Goal: Task Accomplishment & Management: Manage account settings

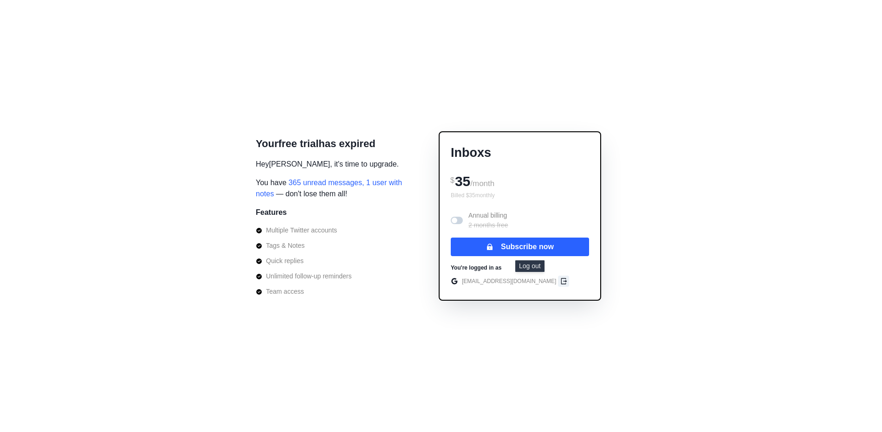
click at [560, 281] on icon "edit" at bounding box center [563, 281] width 7 height 7
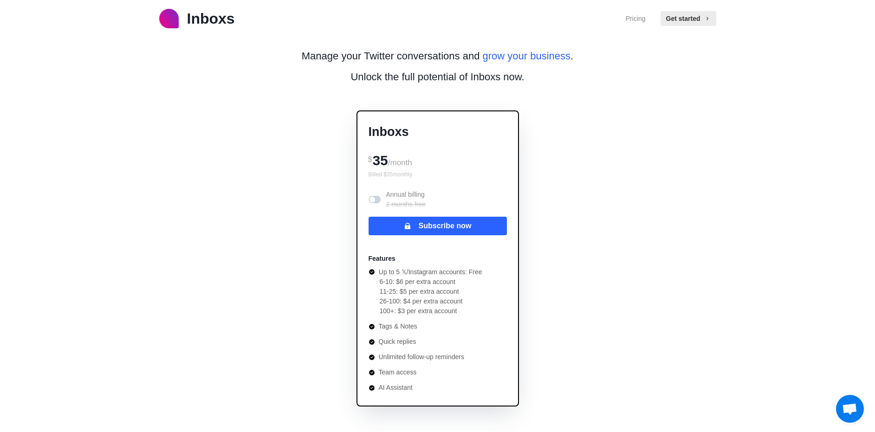
scroll to position [1484, 0]
click at [461, 230] on button "Subscribe now" at bounding box center [438, 226] width 138 height 19
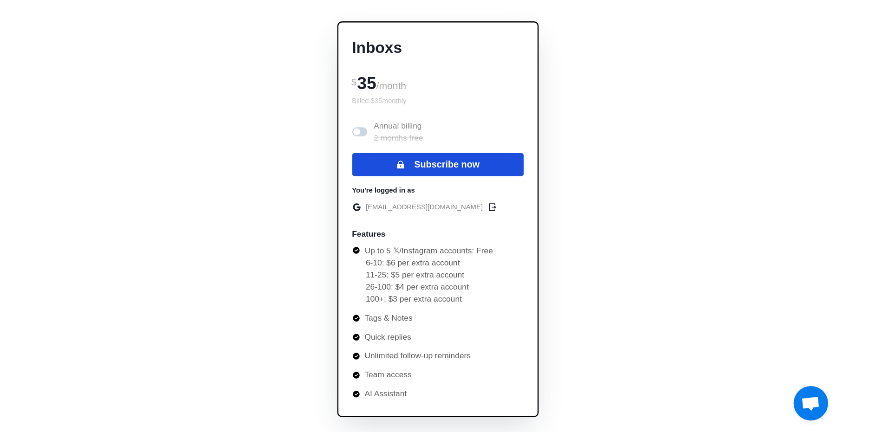
scroll to position [1484, 0]
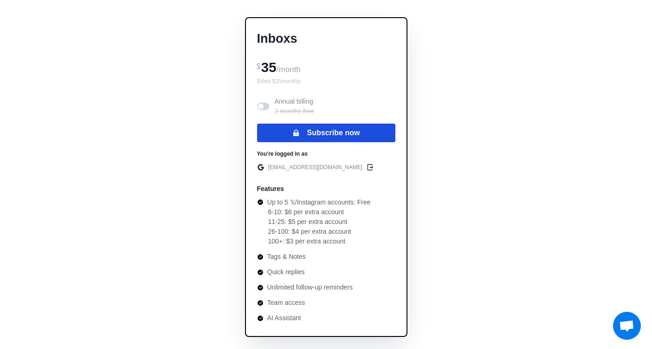
click at [329, 132] on button "Subscribe now" at bounding box center [326, 133] width 138 height 19
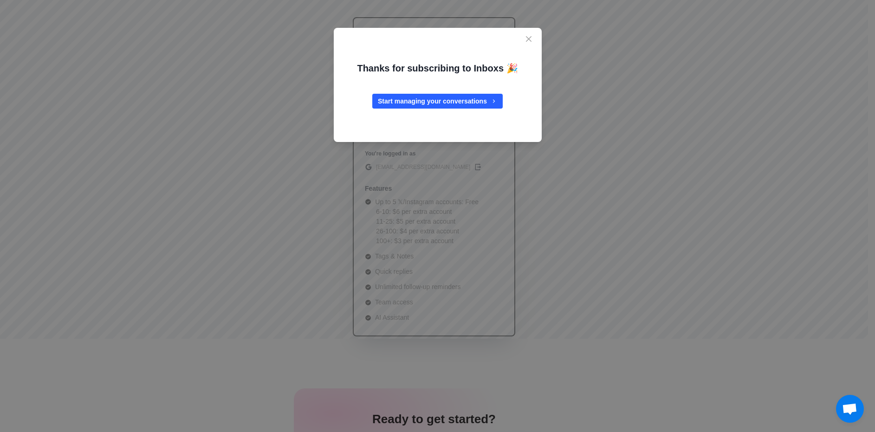
scroll to position [1425, 0]
click at [417, 89] on div "Thanks for subscribing to Inboxs 🎉 Start managing your conversations" at bounding box center [438, 85] width 186 height 107
click at [417, 97] on link "Start managing your conversations" at bounding box center [437, 101] width 130 height 15
click at [519, 43] on div "Thanks for subscribing to Inboxs 🎉 Start managing your conversations" at bounding box center [438, 85] width 186 height 107
click at [528, 39] on button "Close" at bounding box center [528, 39] width 15 height 15
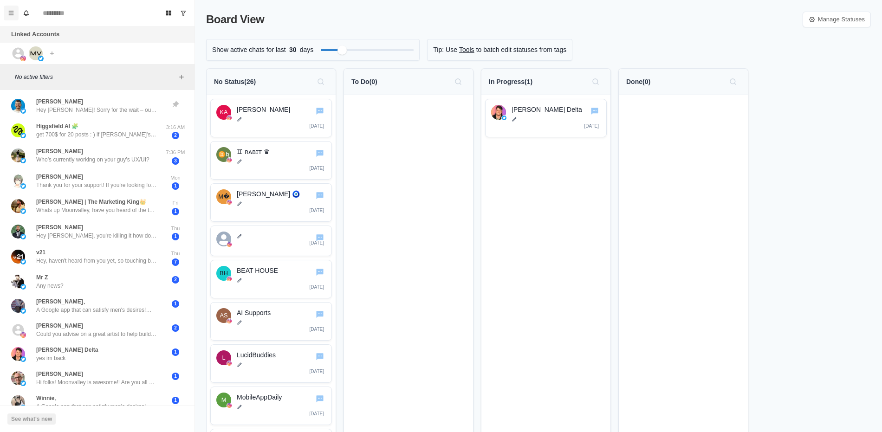
click at [11, 10] on icon "Menu" at bounding box center [11, 13] width 7 height 7
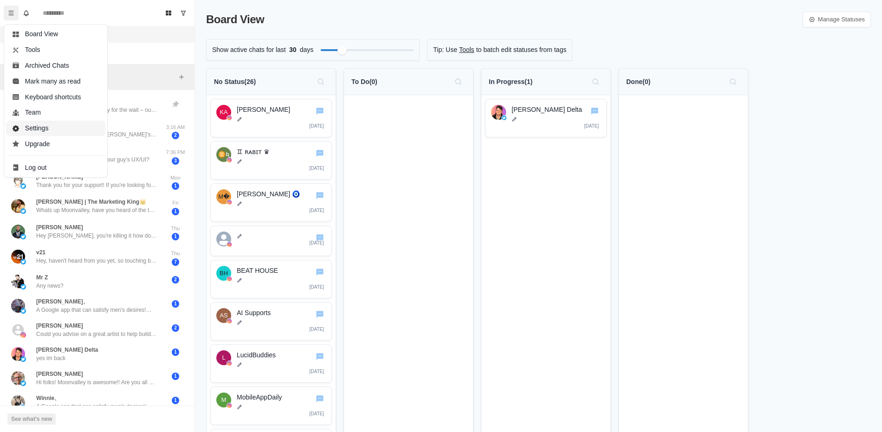
click at [75, 125] on button "Settings" at bounding box center [55, 129] width 99 height 16
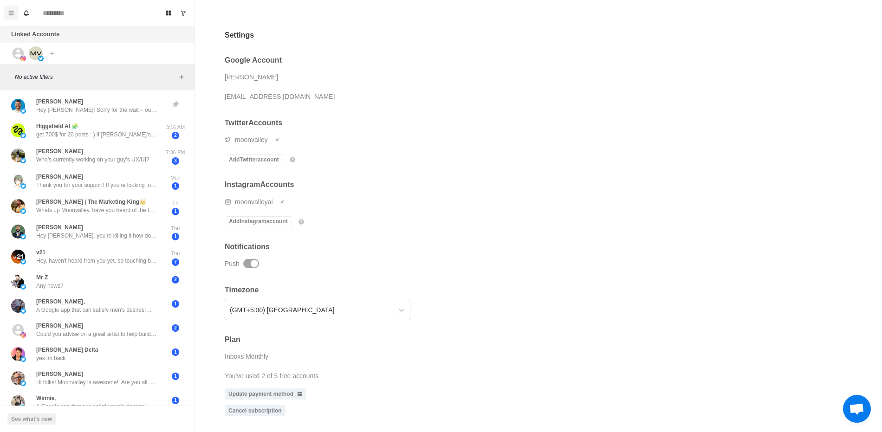
click at [10, 10] on icon "Menu" at bounding box center [11, 13] width 7 height 7
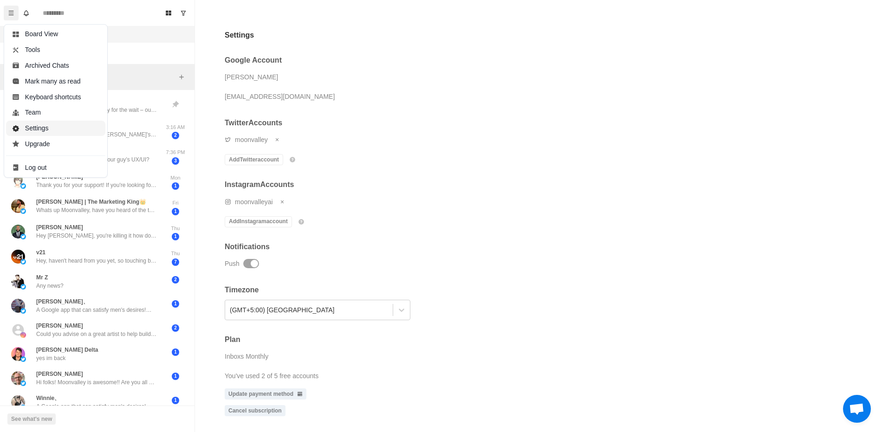
click at [59, 131] on button "Settings" at bounding box center [55, 129] width 99 height 16
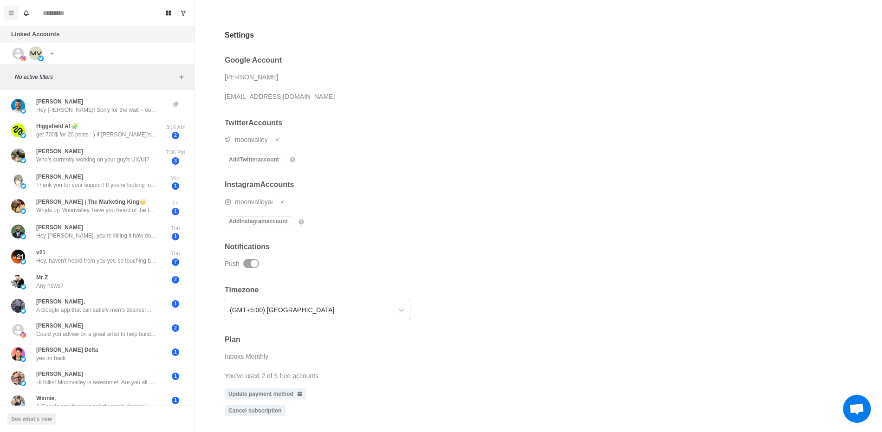
click at [8, 11] on icon "Menu" at bounding box center [11, 13] width 7 height 7
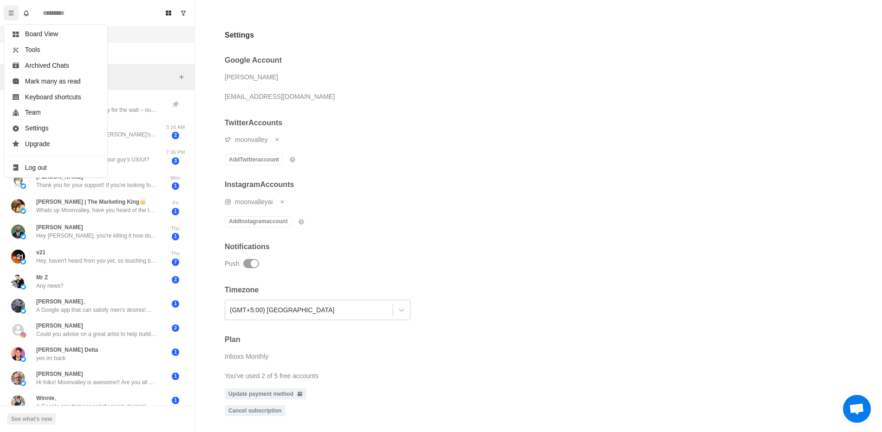
click at [527, 50] on div "Settings Google Account Miras Tolegenov miras@moonvalley.com Twitter Accounts m…" at bounding box center [538, 216] width 687 height 432
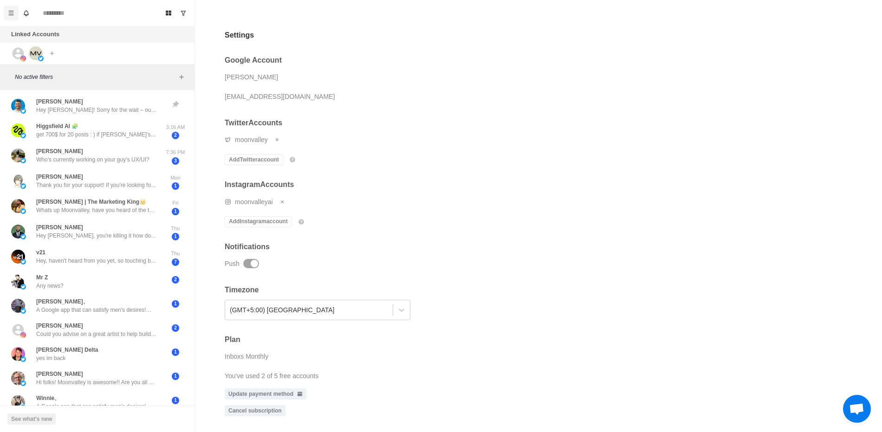
click at [8, 6] on button "Menu" at bounding box center [11, 13] width 15 height 15
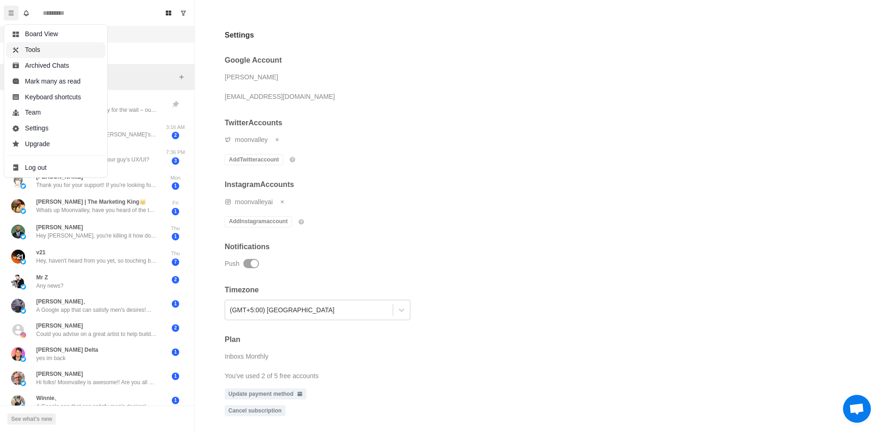
click at [26, 46] on button "Tools" at bounding box center [55, 50] width 99 height 16
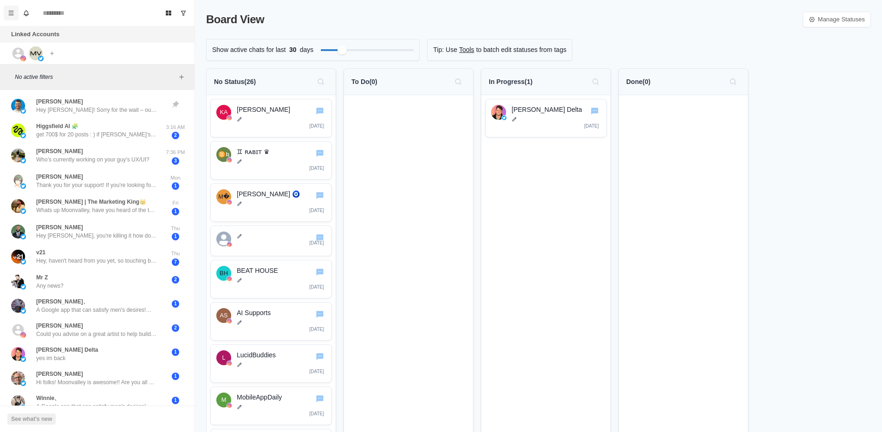
click at [12, 13] on icon "Menu" at bounding box center [11, 13] width 5 height 4
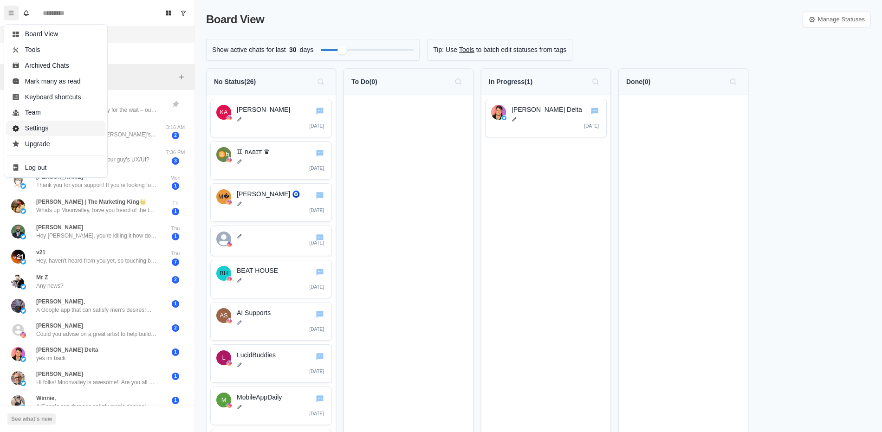
click at [48, 124] on button "Settings" at bounding box center [55, 129] width 99 height 16
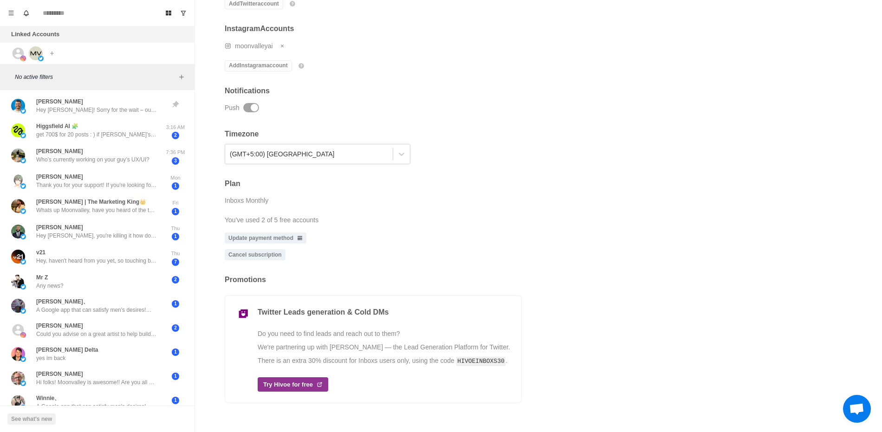
scroll to position [172, 0]
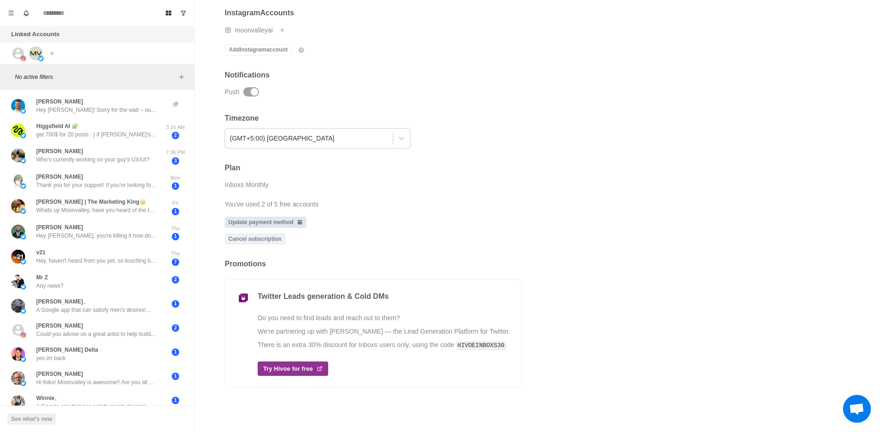
click at [266, 224] on link "Update payment method" at bounding box center [266, 222] width 82 height 11
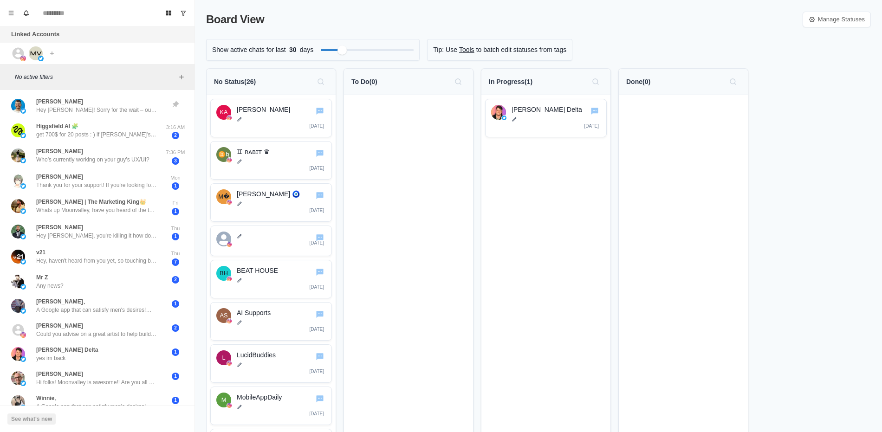
click at [814, 31] on div "Board View Manage Statuses Show active chats for last 30 days Tip: Use Tools to…" at bounding box center [538, 216] width 687 height 432
click at [815, 26] on link "Manage Statuses" at bounding box center [837, 20] width 68 height 16
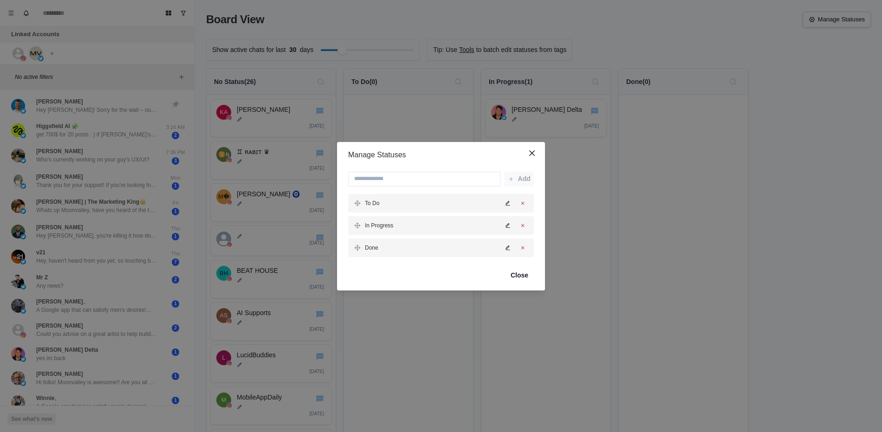
click at [815, 26] on div "Manage Statuses Add To Do In Progress Done Close" at bounding box center [441, 216] width 882 height 432
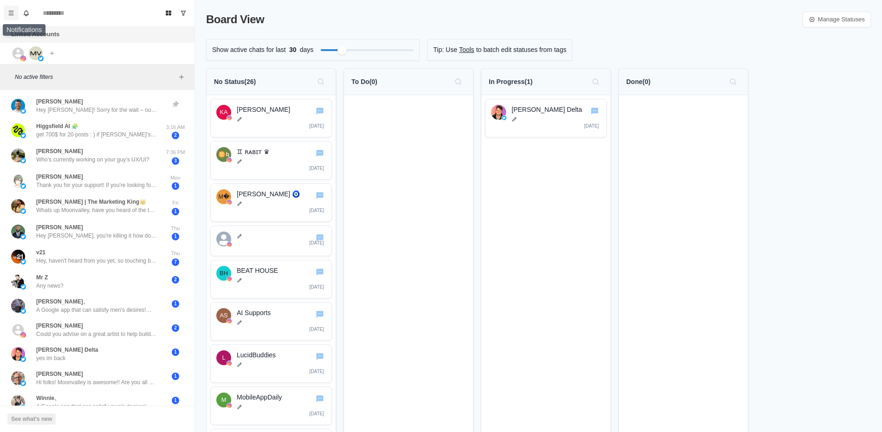
click at [13, 14] on icon "Menu" at bounding box center [11, 13] width 7 height 7
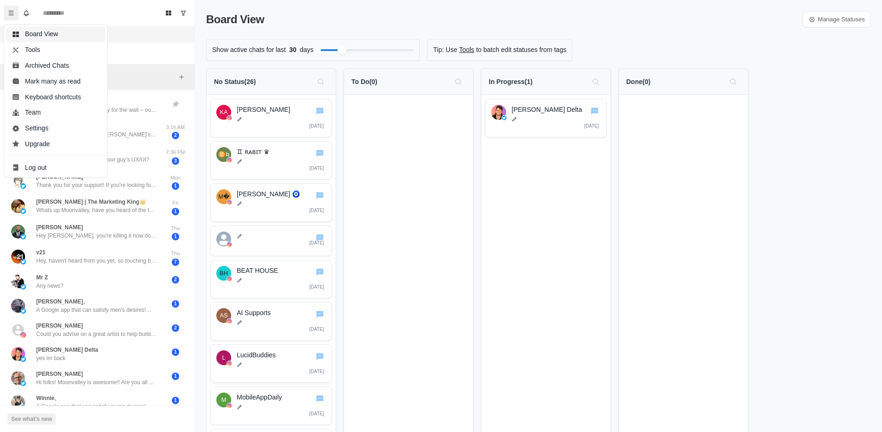
click at [55, 29] on button "Board View" at bounding box center [55, 34] width 99 height 16
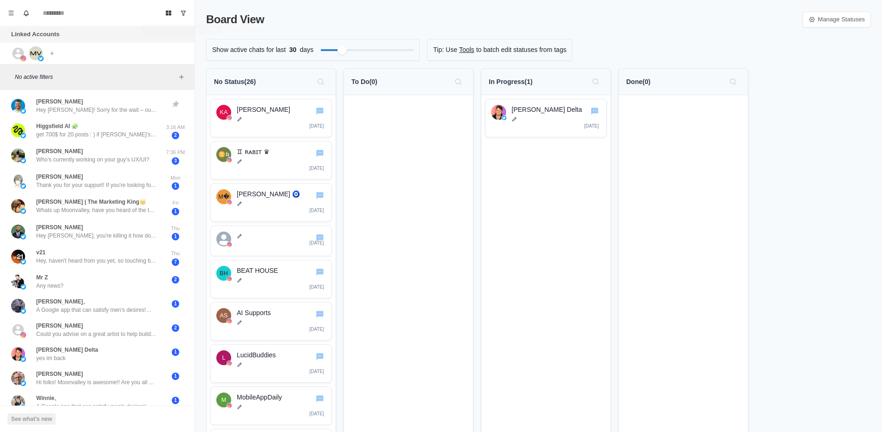
click at [238, 29] on div "Board View Manage Statuses Show active chats for last 30 days Tip: Use Tools to…" at bounding box center [538, 216] width 687 height 432
click at [233, 22] on p "Board View" at bounding box center [235, 19] width 58 height 17
copy p "Board View"
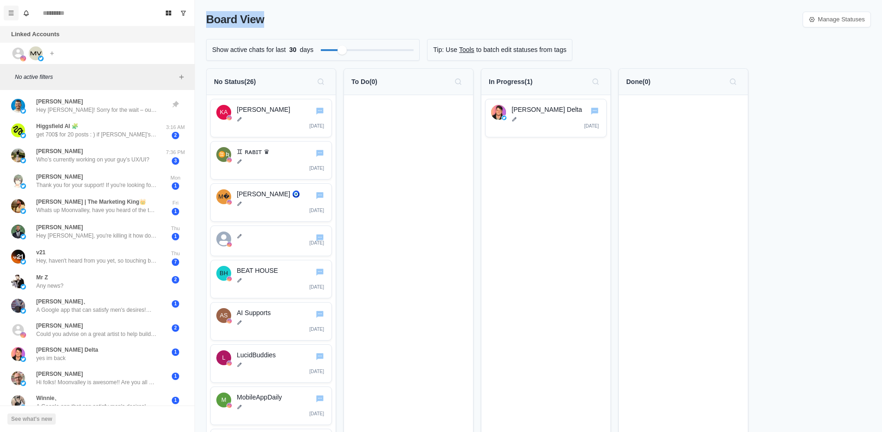
click at [10, 11] on icon "Menu" at bounding box center [11, 13] width 5 height 4
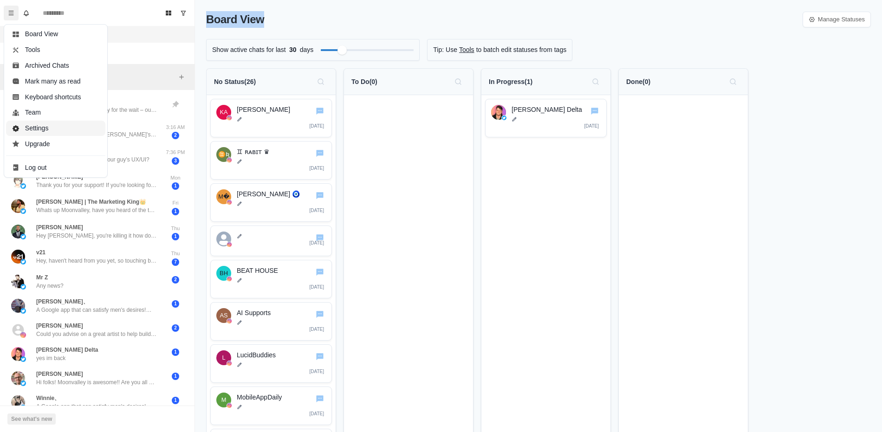
click at [82, 130] on button "Settings" at bounding box center [55, 129] width 99 height 16
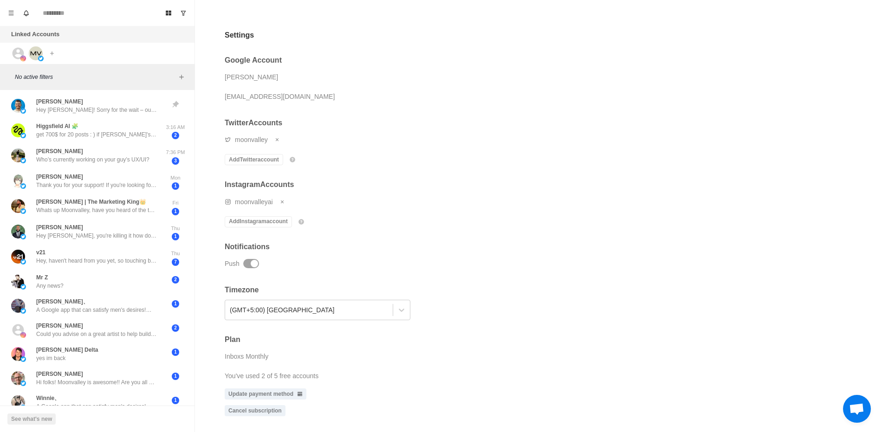
click at [871, 411] on div "Open chat" at bounding box center [857, 409] width 28 height 28
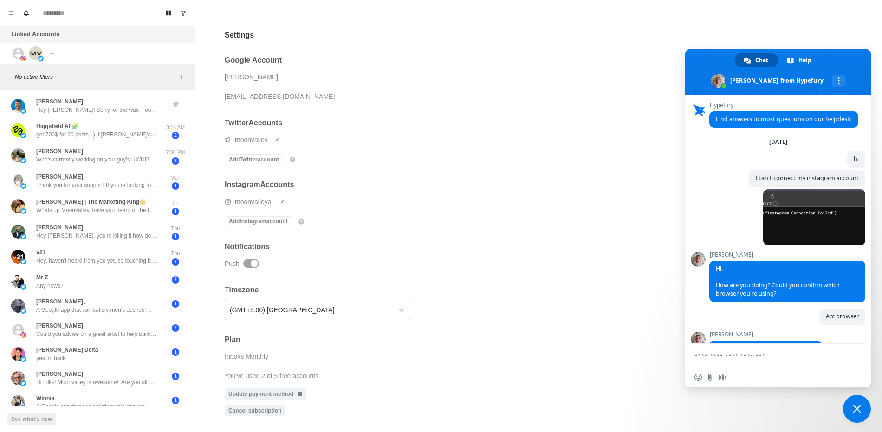
scroll to position [1484, 0]
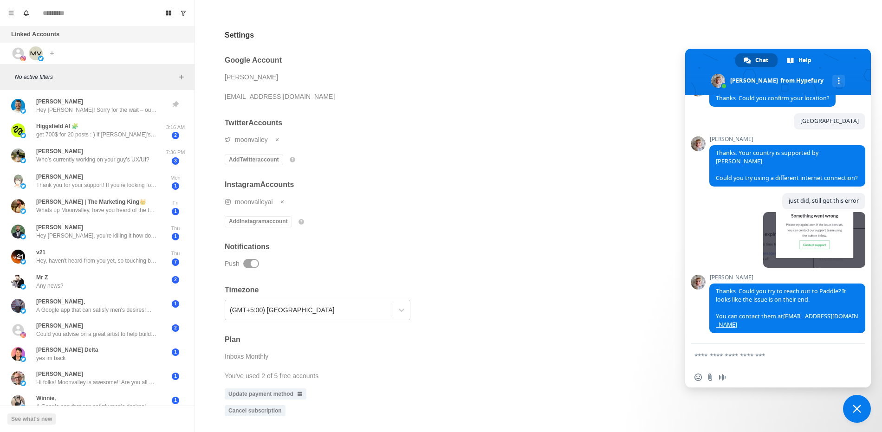
click at [869, 410] on span "Close chat" at bounding box center [857, 409] width 28 height 28
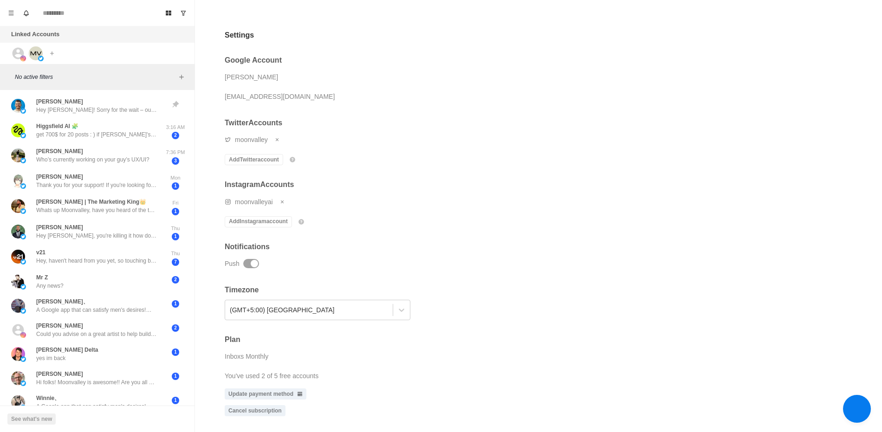
click at [869, 410] on span "Close chat" at bounding box center [857, 409] width 28 height 28
click at [865, 408] on span "Open chat" at bounding box center [857, 409] width 28 height 28
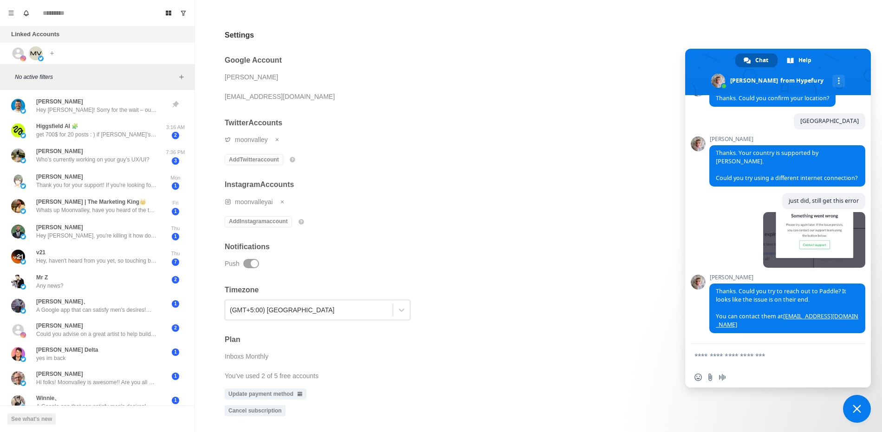
click at [781, 357] on textarea "Compose your message..." at bounding box center [768, 356] width 147 height 8
type textarea "**"
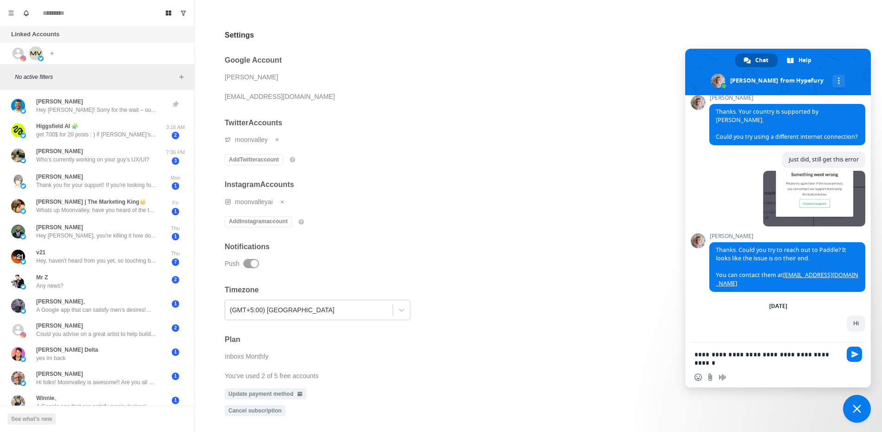
scroll to position [1525, 0]
type textarea "**********"
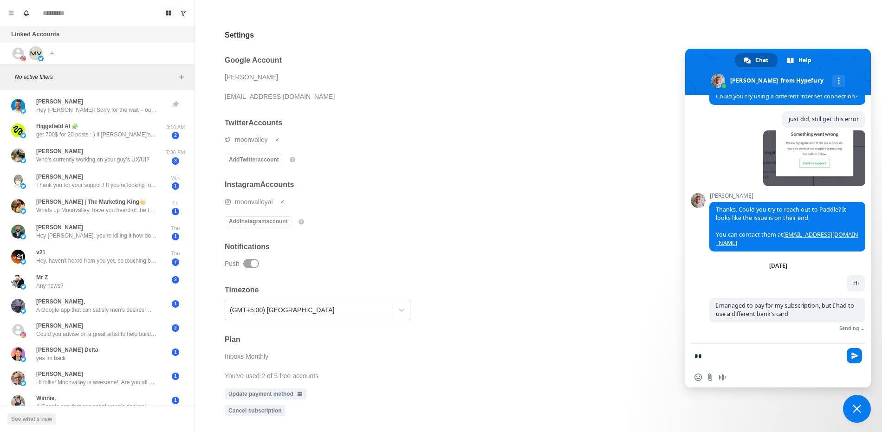
scroll to position [1551, 0]
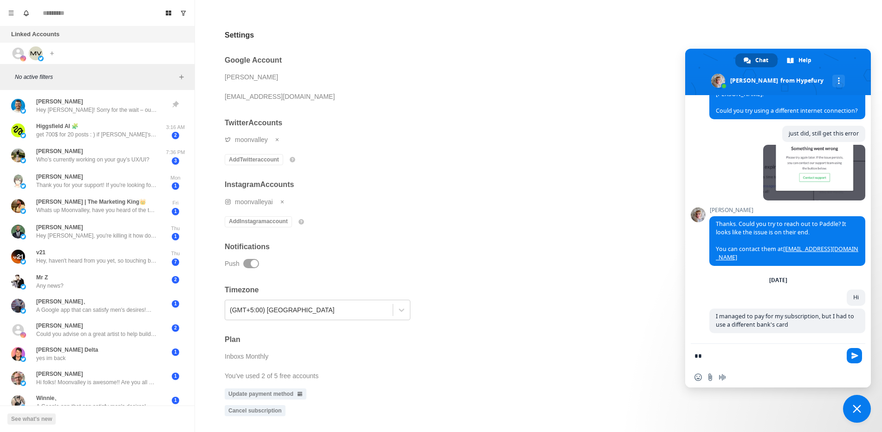
type textarea "*"
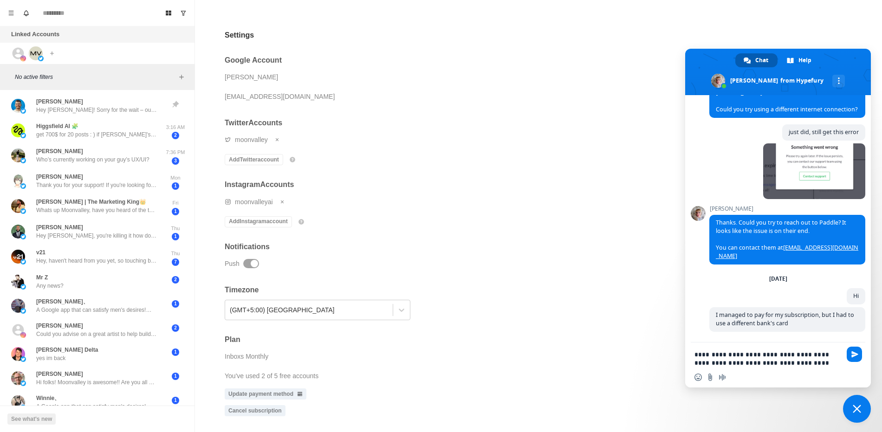
scroll to position [1561, 0]
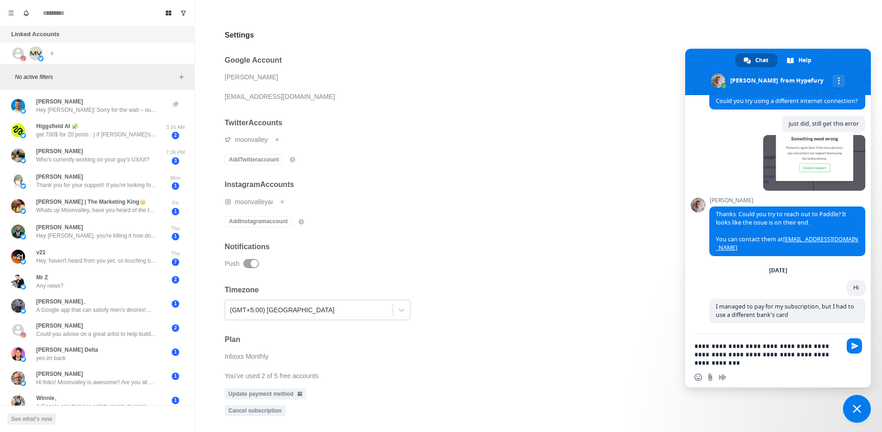
type textarea "**********"
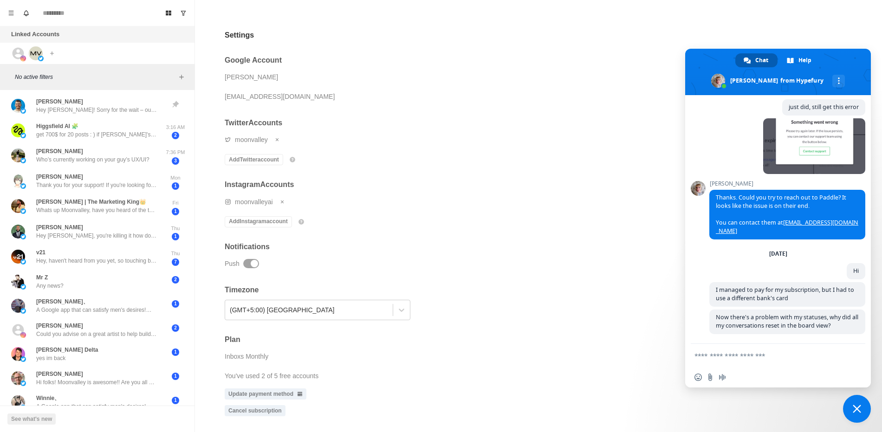
scroll to position [1579, 0]
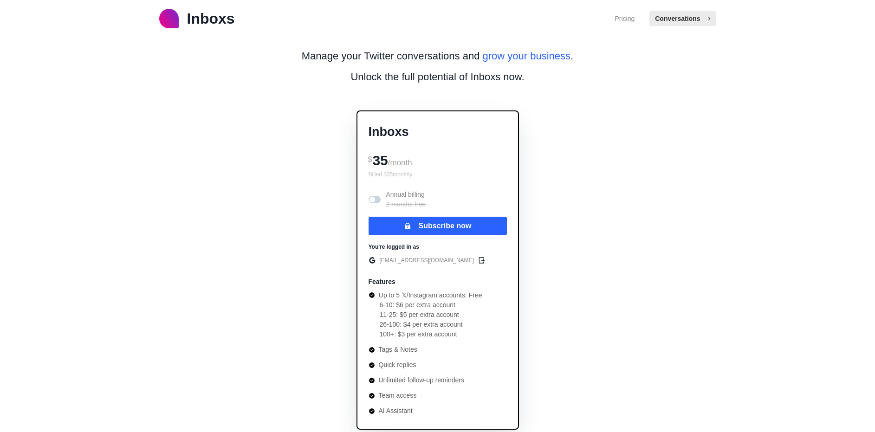
click at [683, 15] on button "Conversations" at bounding box center [683, 18] width 66 height 15
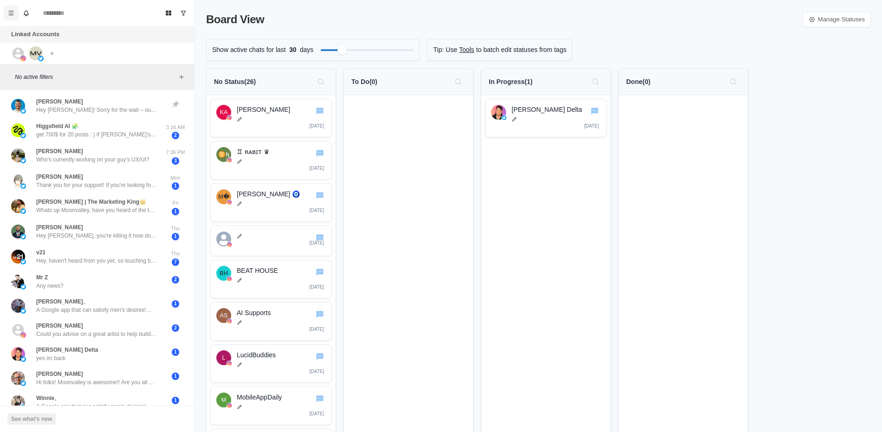
click at [12, 11] on icon "Menu" at bounding box center [11, 13] width 7 height 7
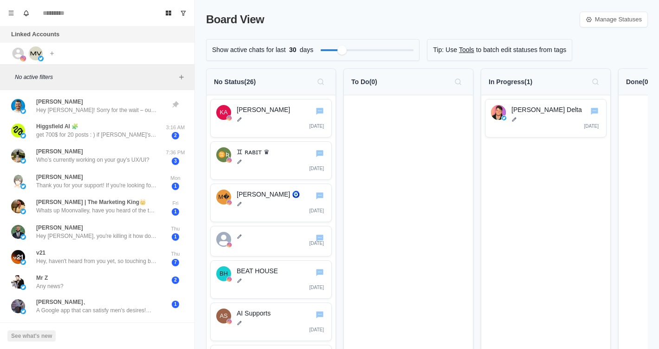
click at [288, 81] on div "No Status ( 26 )" at bounding box center [271, 81] width 114 height 15
click at [586, 20] on icon at bounding box center [589, 19] width 7 height 7
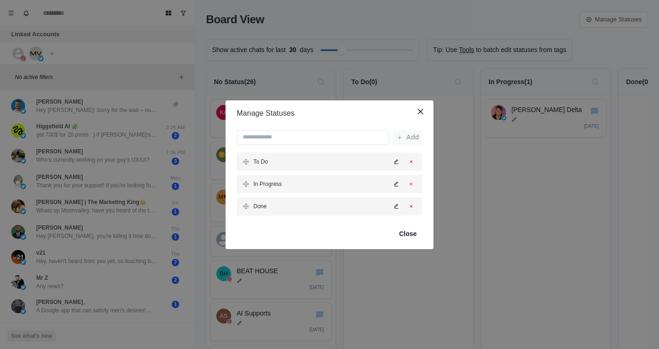
click at [339, 110] on header "Manage Statuses" at bounding box center [330, 113] width 208 height 26
click at [364, 85] on div "Manage Statuses Add To Do In Progress Done Close" at bounding box center [329, 174] width 659 height 349
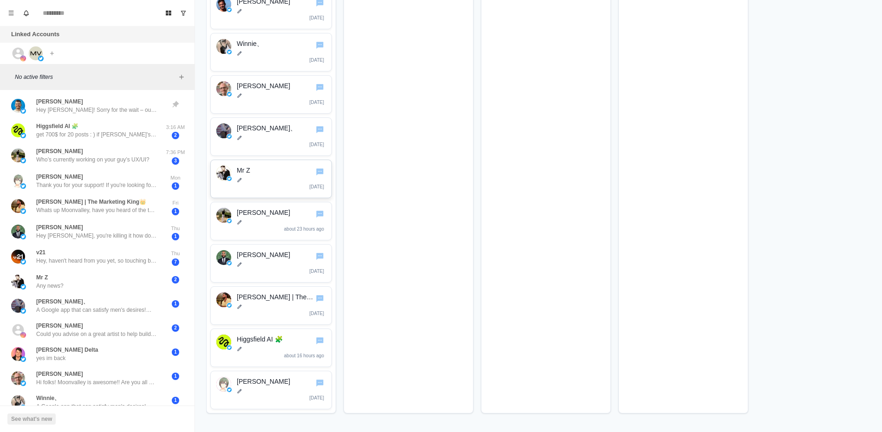
scroll to position [765, 0]
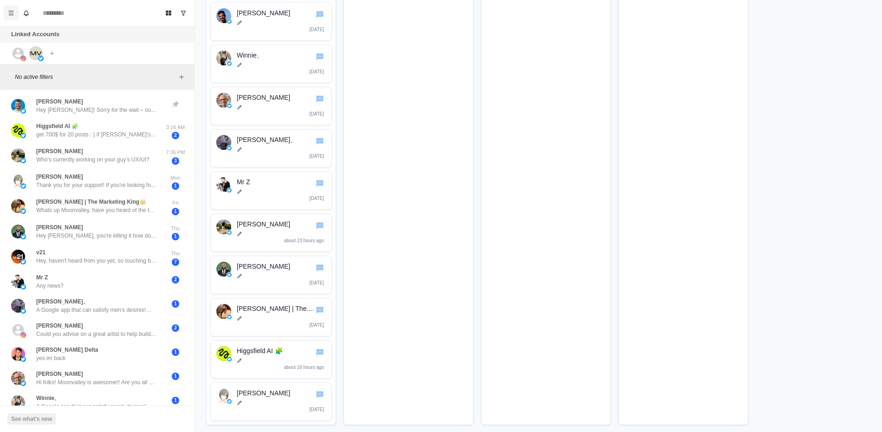
click at [6, 15] on button "Menu" at bounding box center [11, 13] width 15 height 15
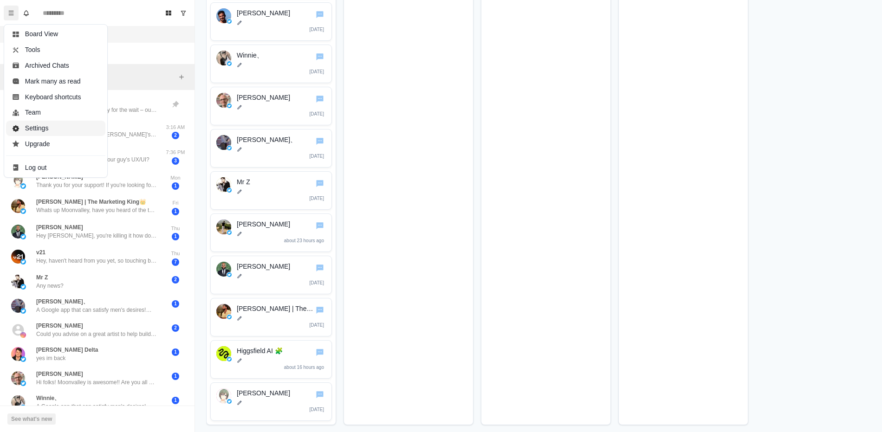
click at [55, 124] on button "Settings" at bounding box center [55, 129] width 99 height 16
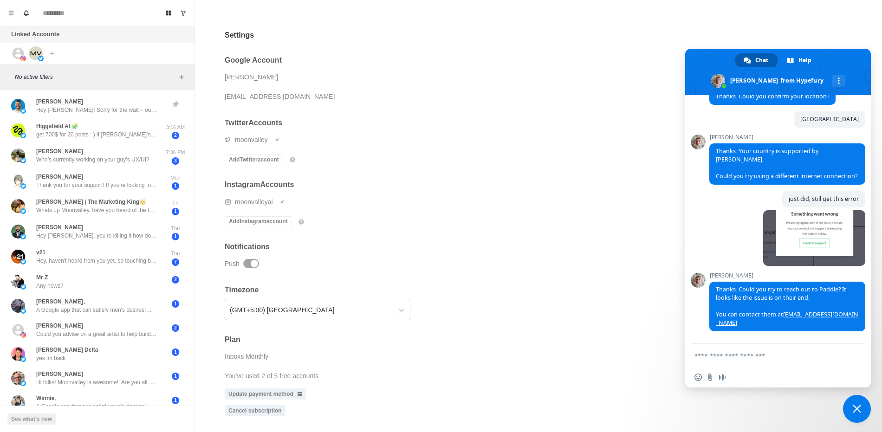
scroll to position [1579, 0]
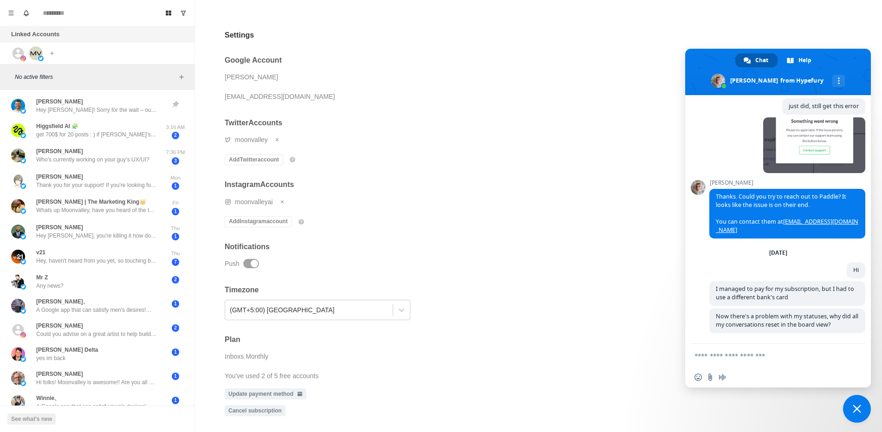
click at [764, 369] on div "Insert an emoji Send a file Audio message" at bounding box center [778, 377] width 186 height 20
click at [764, 368] on div "Insert an emoji Send a file Audio message" at bounding box center [778, 377] width 186 height 20
click at [759, 356] on textarea "Compose your message..." at bounding box center [768, 356] width 147 height 8
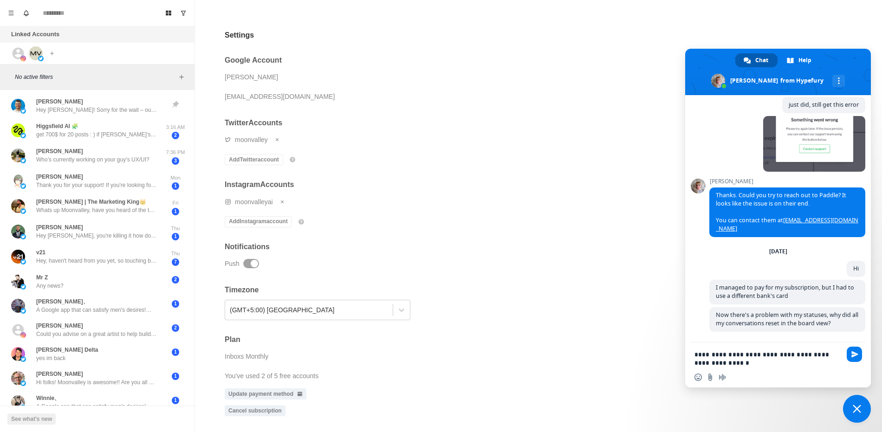
type textarea "**********"
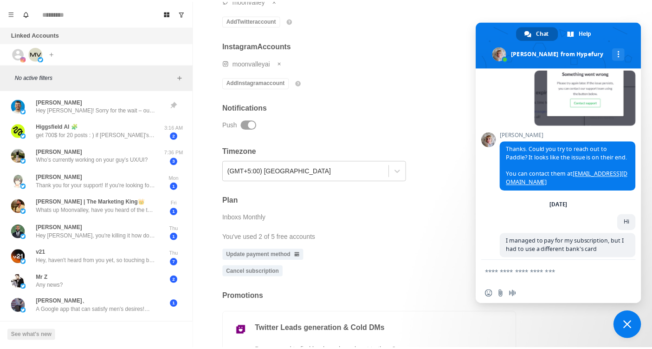
scroll to position [1674, 0]
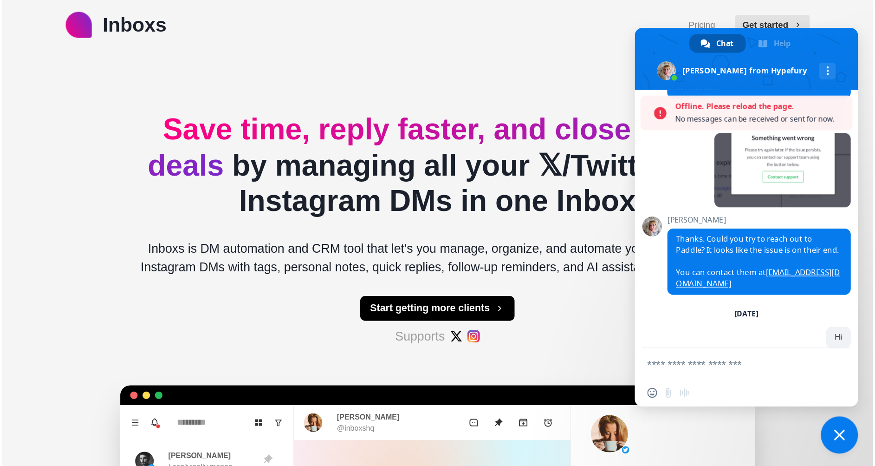
scroll to position [1818, 0]
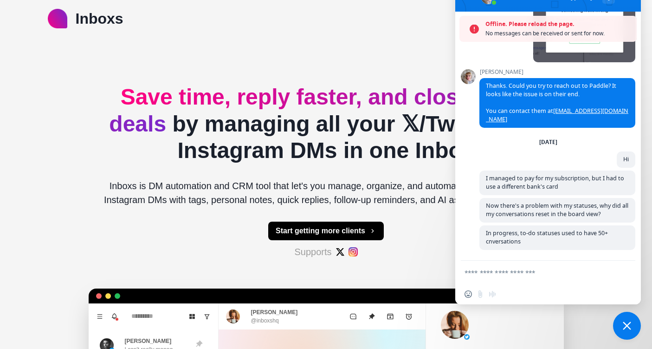
type textarea "*"
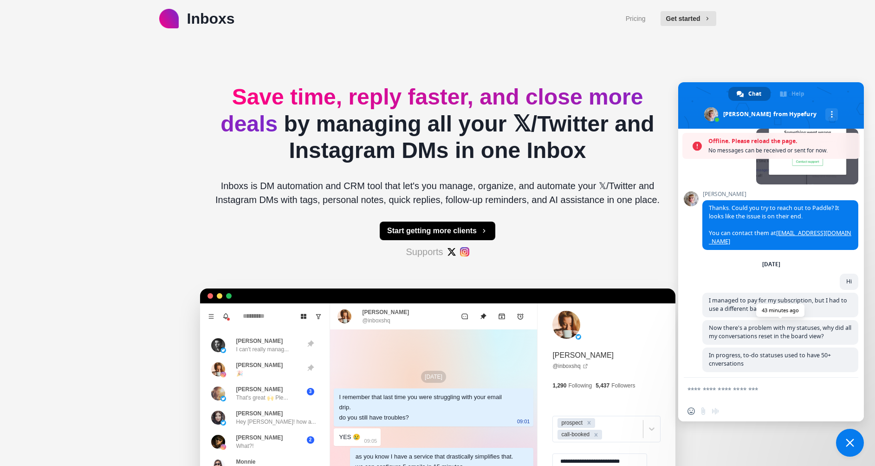
scroll to position [1636, 0]
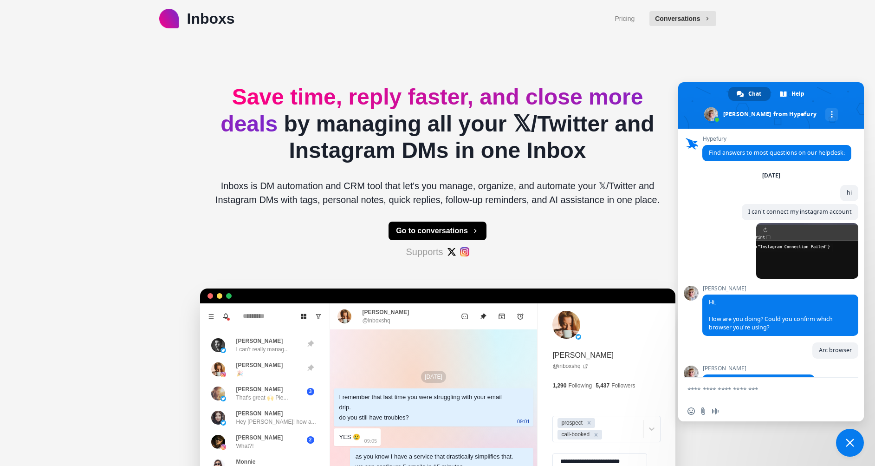
click at [567, 190] on p "Inboxs is DM automation and CRM tool that let's you manage, organize, and autom…" at bounding box center [438, 193] width 461 height 28
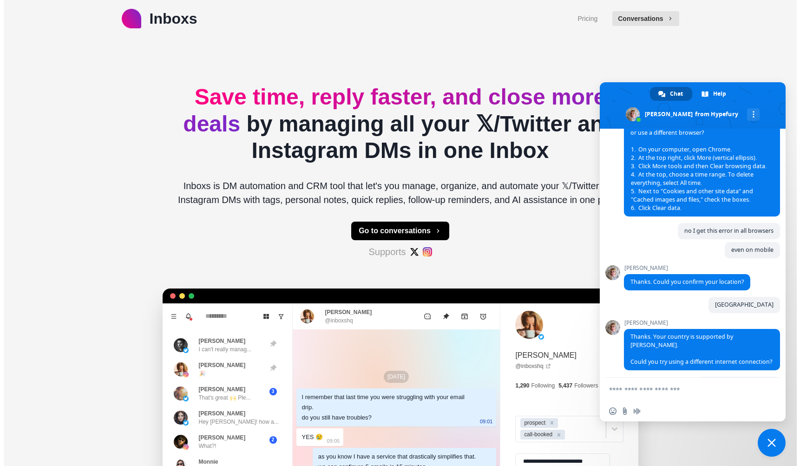
scroll to position [1606, 0]
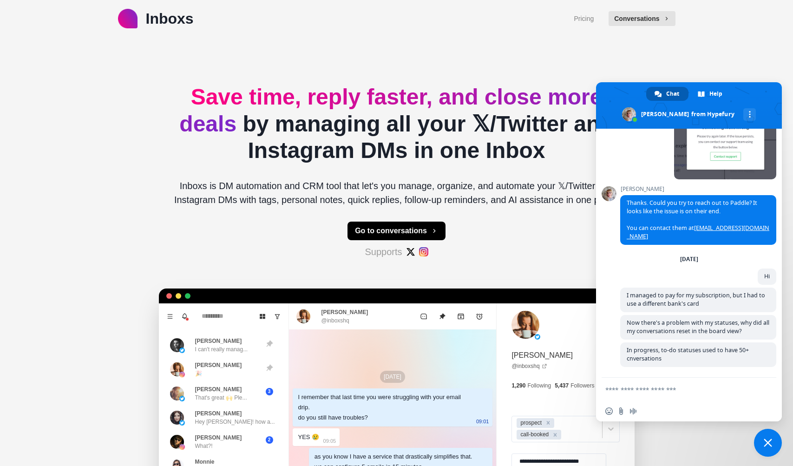
click at [658, 53] on div "Inboxs Pricing Conversations Save time, reply faster, and close more deals by m…" at bounding box center [396, 291] width 793 height 582
click at [647, 26] on div "Pricing Conversations" at bounding box center [623, 18] width 101 height 22
click at [647, 24] on button "Conversations" at bounding box center [641, 18] width 66 height 15
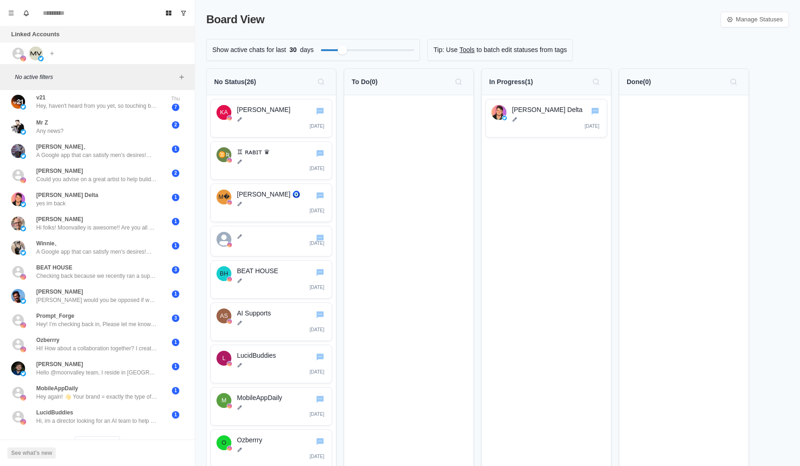
scroll to position [191, 0]
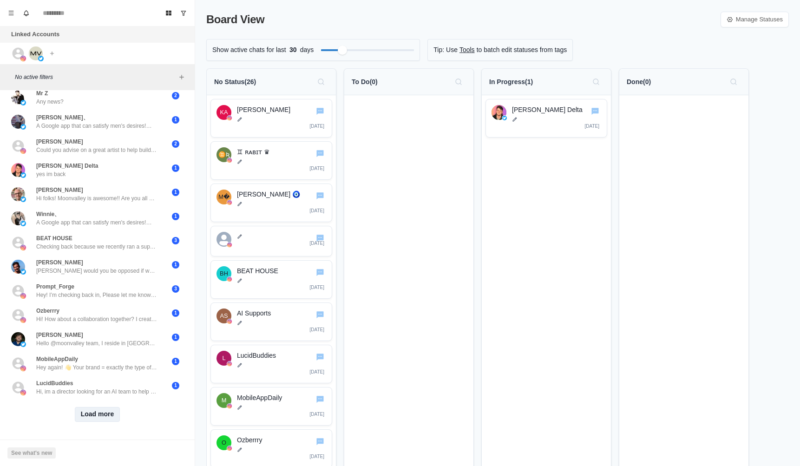
click at [90, 413] on button "Load more" at bounding box center [98, 414] width 46 height 15
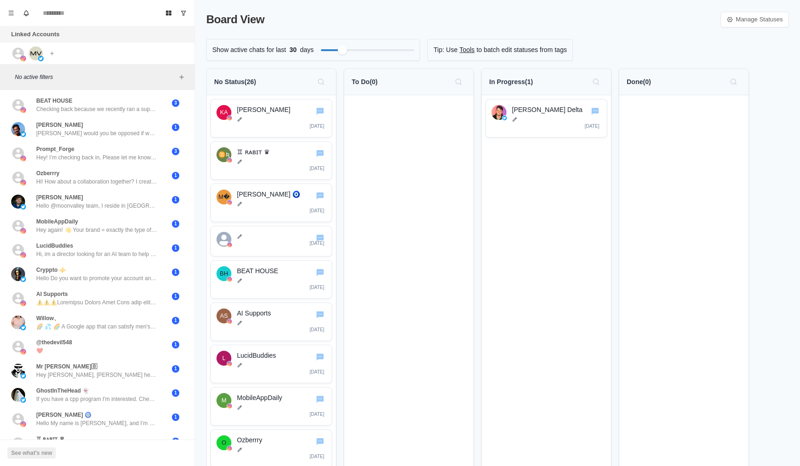
scroll to position [196, 0]
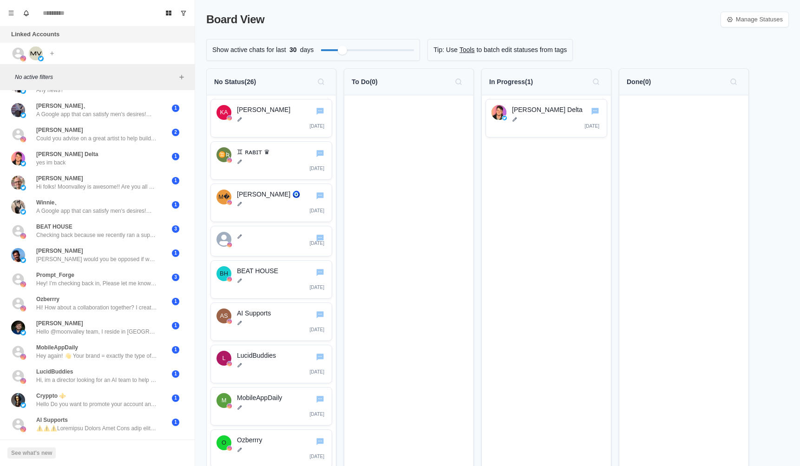
click at [15, 52] on icon at bounding box center [19, 53] width 12 height 12
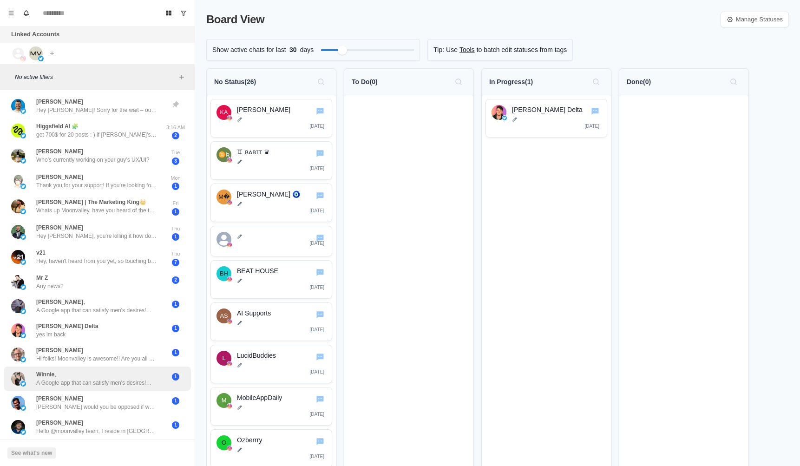
scroll to position [191, 0]
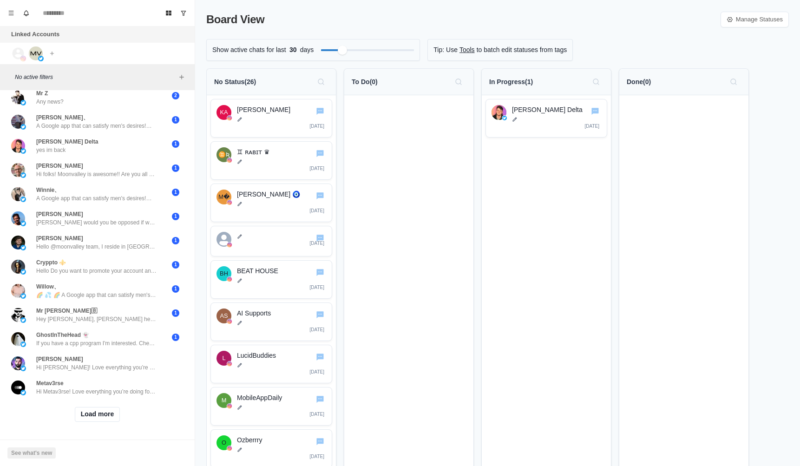
click at [267, 81] on div "No Status ( 26 )" at bounding box center [271, 81] width 114 height 15
click at [384, 46] on div "Filter by activity days" at bounding box center [378, 50] width 11 height 11
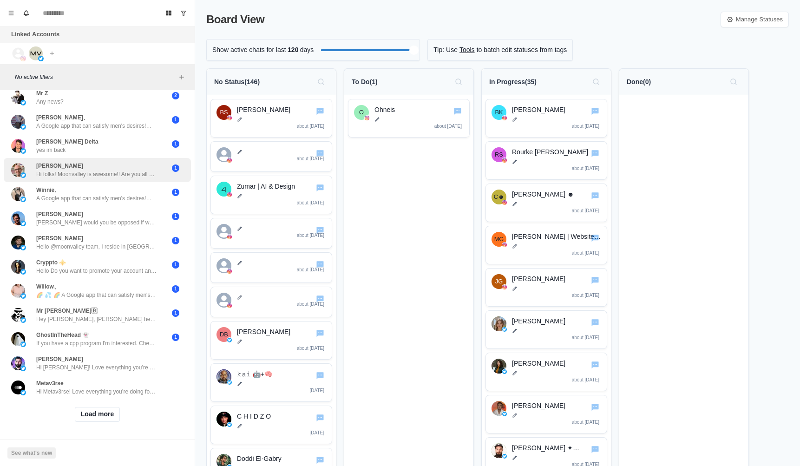
scroll to position [36, 0]
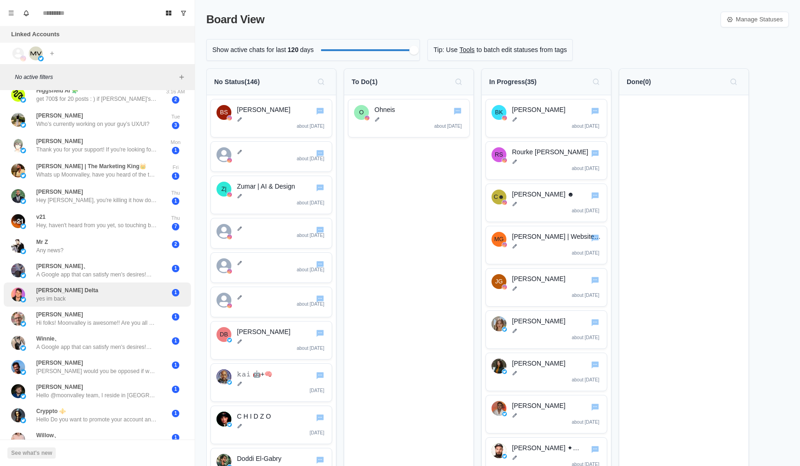
click at [55, 286] on p "[PERSON_NAME] Delta" at bounding box center [67, 290] width 62 height 8
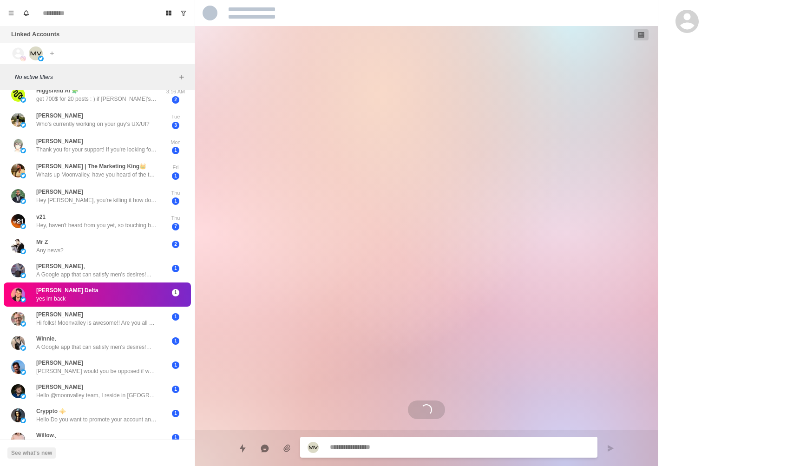
type textarea "*"
select select "**********"
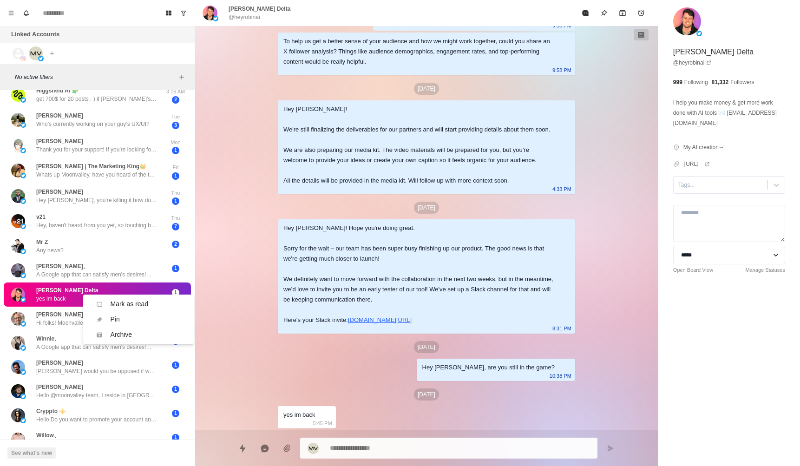
click at [285, 190] on div "Hey Robin! We're still finalizing the deliverables for our partners and will st…" at bounding box center [426, 147] width 297 height 94
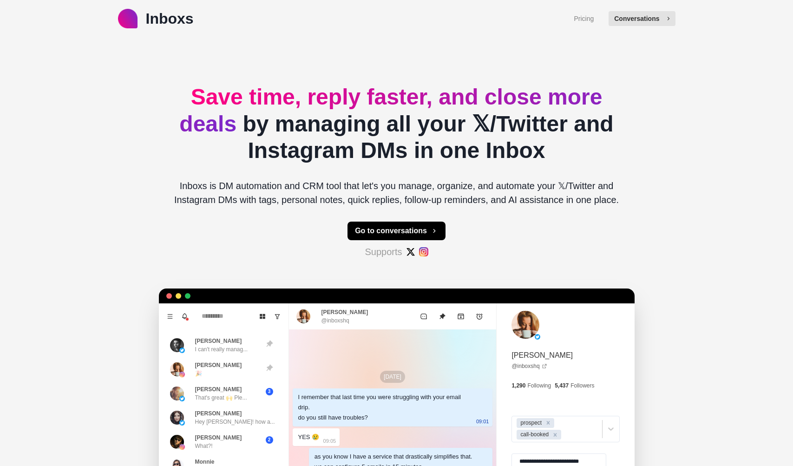
click at [617, 24] on button "Conversations" at bounding box center [641, 18] width 66 height 15
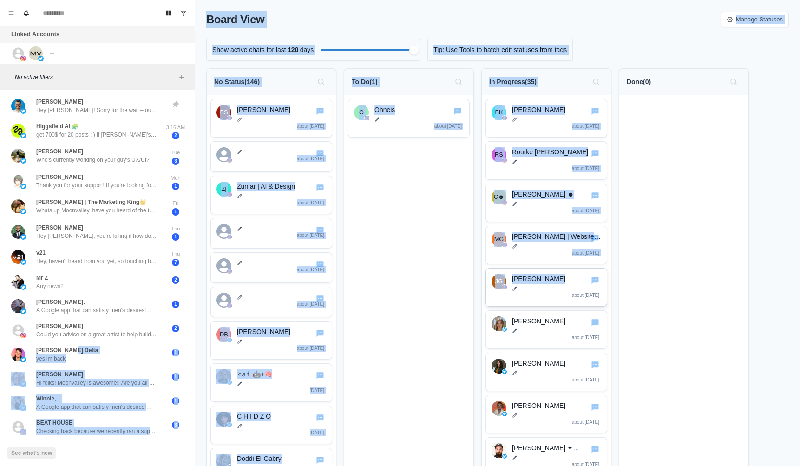
drag, startPoint x: 107, startPoint y: 353, endPoint x: 522, endPoint y: 305, distance: 418.4
click at [522, 305] on div "Board View Tools Archived Chats Mark many as read Keyboard shortcuts Team Setti…" at bounding box center [400, 233] width 800 height 466
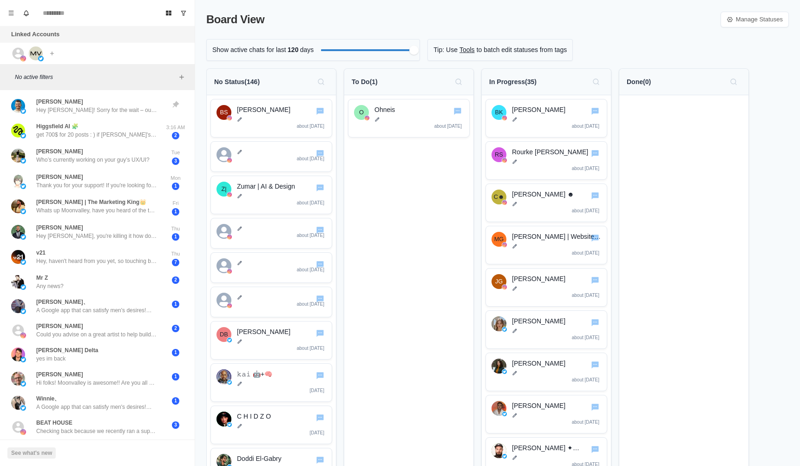
drag, startPoint x: 48, startPoint y: 355, endPoint x: 167, endPoint y: 361, distance: 119.0
click at [167, 361] on div "Robin Delta yes im back 1" at bounding box center [97, 354] width 187 height 24
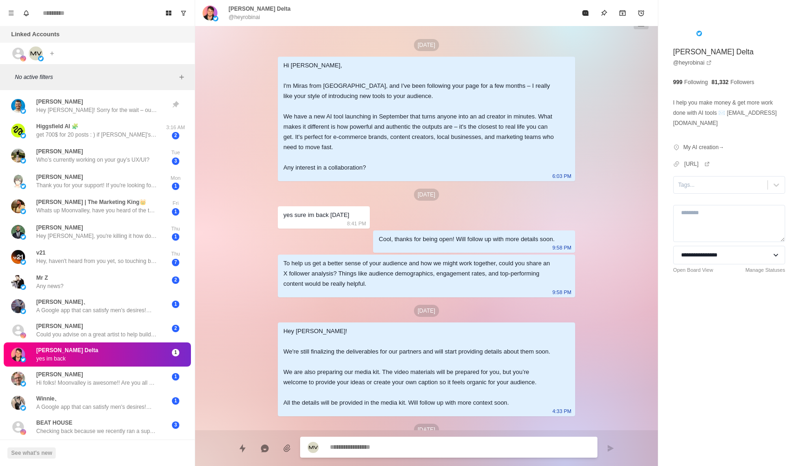
scroll to position [232, 0]
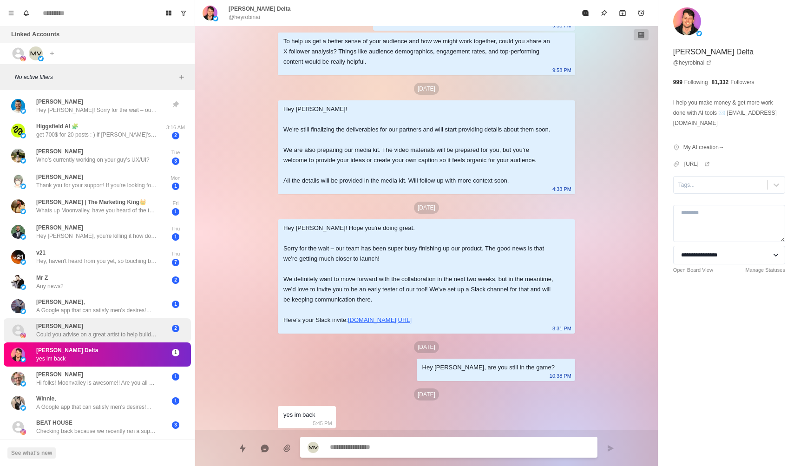
type textarea "*"
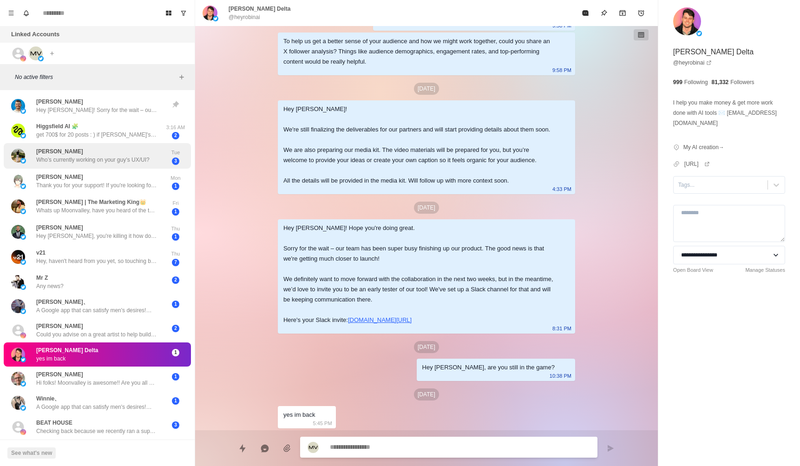
select select "**********"
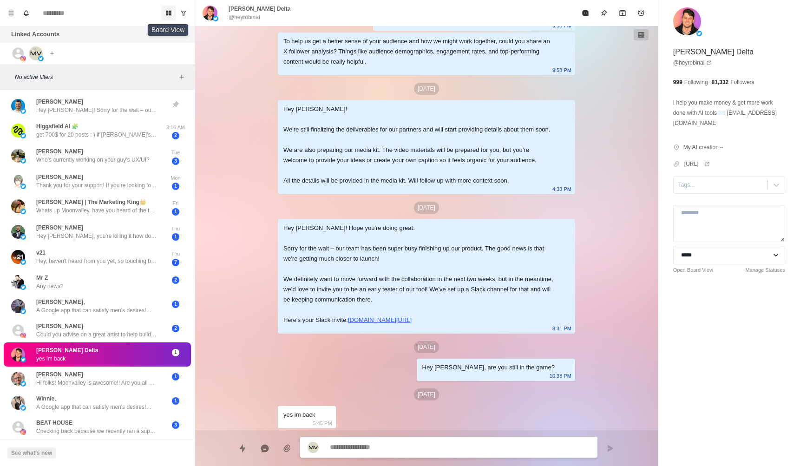
click at [163, 13] on button "Board View" at bounding box center [168, 13] width 15 height 15
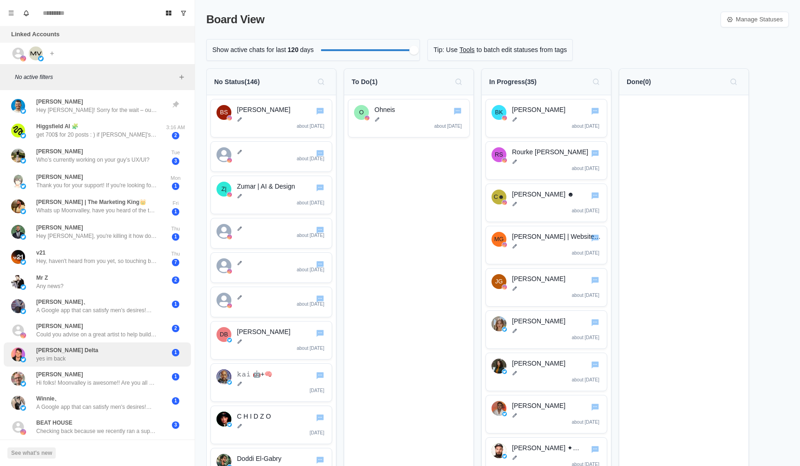
click at [101, 350] on div "Robin Delta yes im back" at bounding box center [87, 354] width 153 height 17
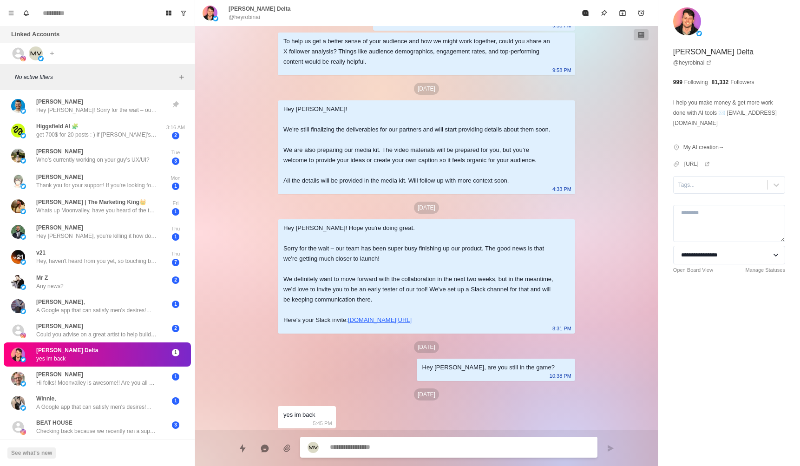
type textarea "*"
select select "**********"
click at [736, 259] on select "**********" at bounding box center [729, 255] width 112 height 19
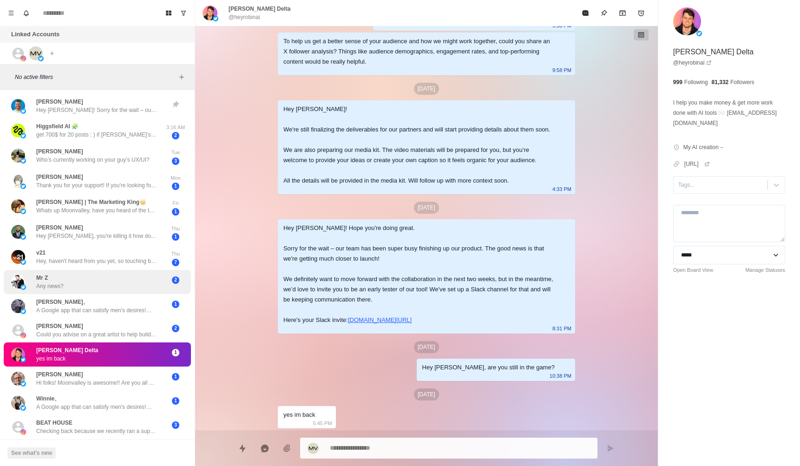
click at [70, 292] on div "Mr Z Any news? 2" at bounding box center [97, 282] width 187 height 24
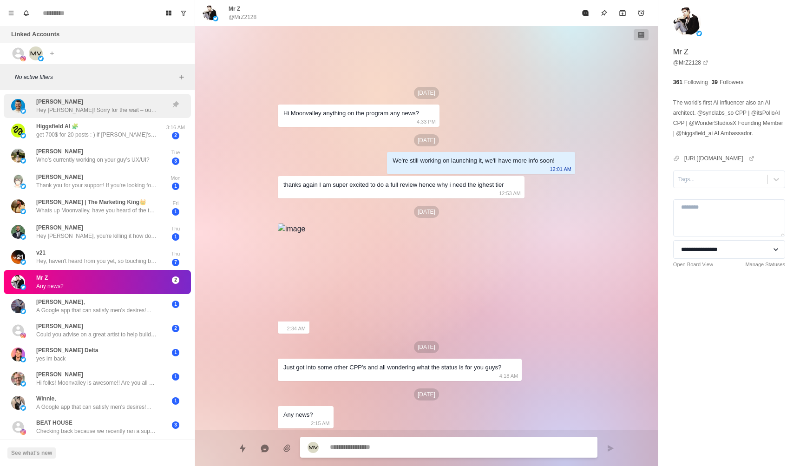
click at [92, 110] on p "Hey [PERSON_NAME]! Sorry for the wait – our team has been super busy finishing …" at bounding box center [96, 110] width 121 height 8
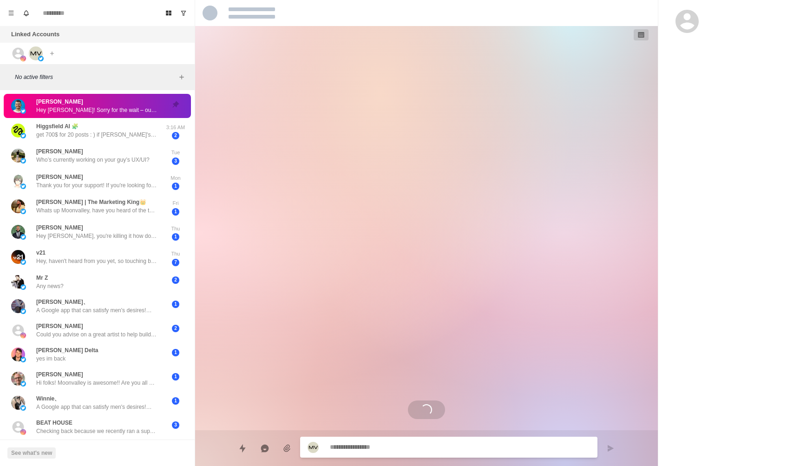
type textarea "*"
select select "**********"
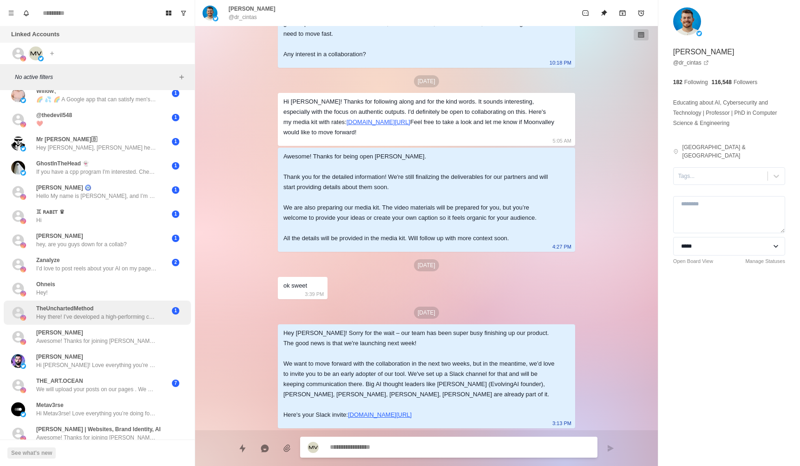
scroll to position [592, 0]
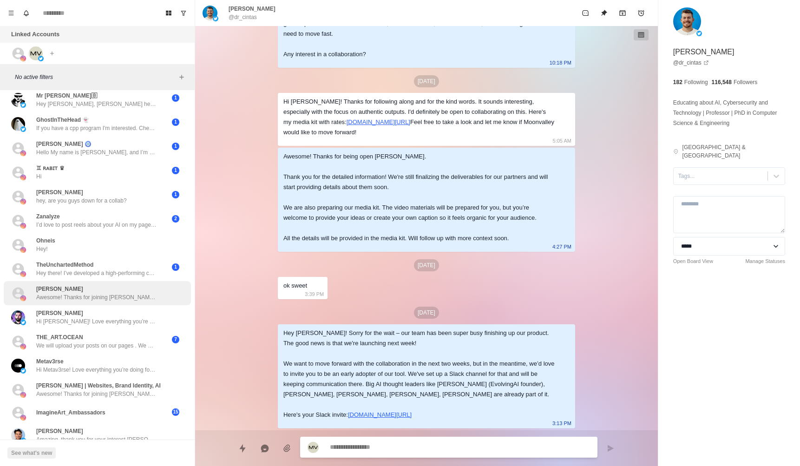
click at [144, 294] on p "Awesome! Thanks for joining [PERSON_NAME], excited to have you on the channel!" at bounding box center [96, 297] width 121 height 8
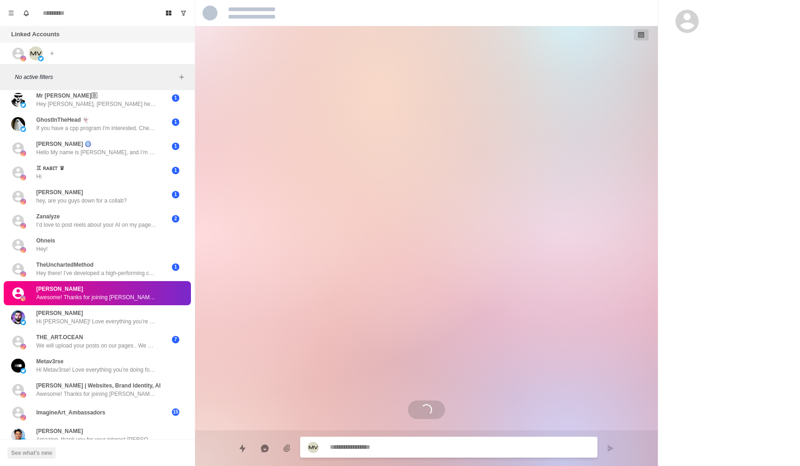
scroll to position [0, 0]
type textarea "*"
select select "**********"
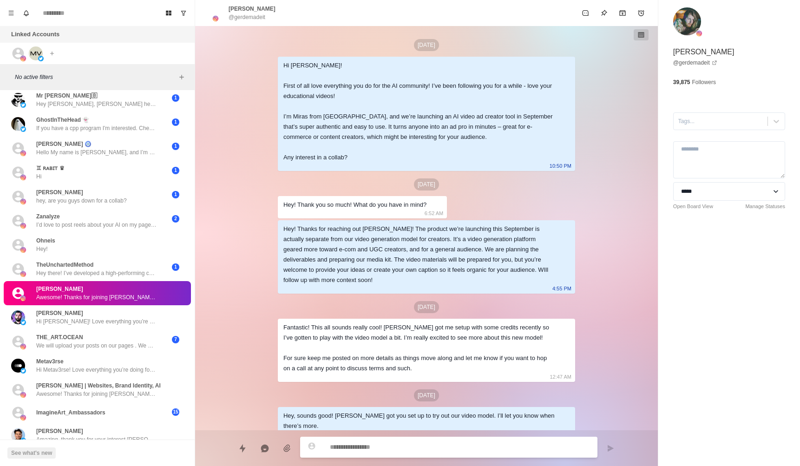
scroll to position [222, 0]
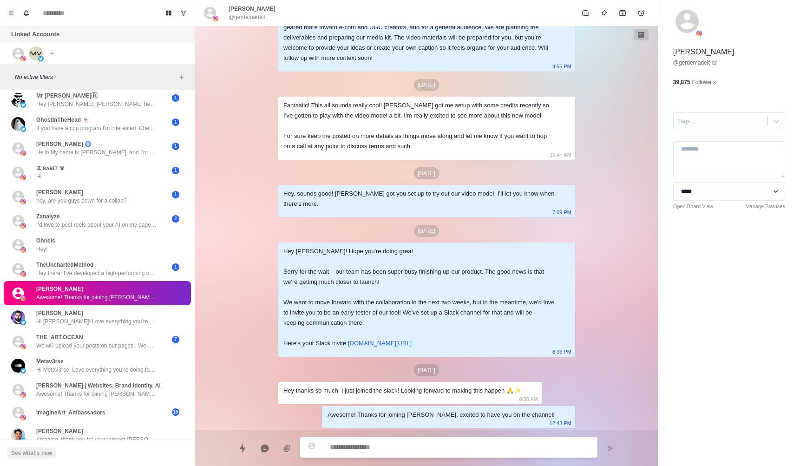
type textarea "*"
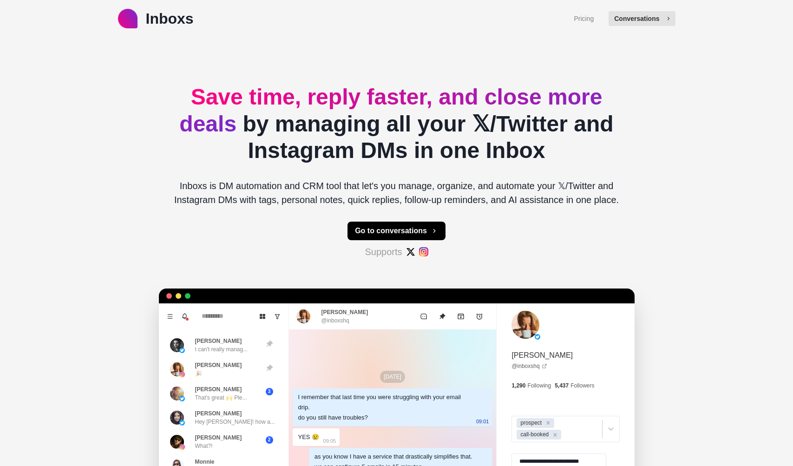
click at [640, 21] on button "Conversations" at bounding box center [641, 18] width 66 height 15
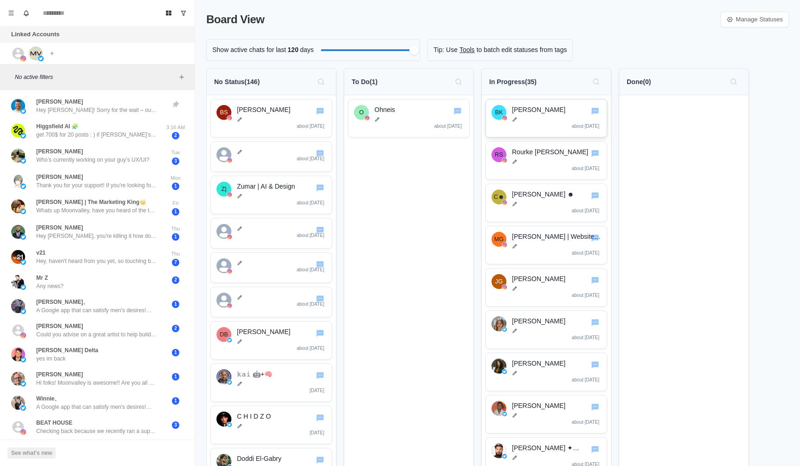
click at [544, 110] on p "[PERSON_NAME]" at bounding box center [556, 110] width 89 height 10
click at [557, 117] on p at bounding box center [556, 120] width 89 height 6
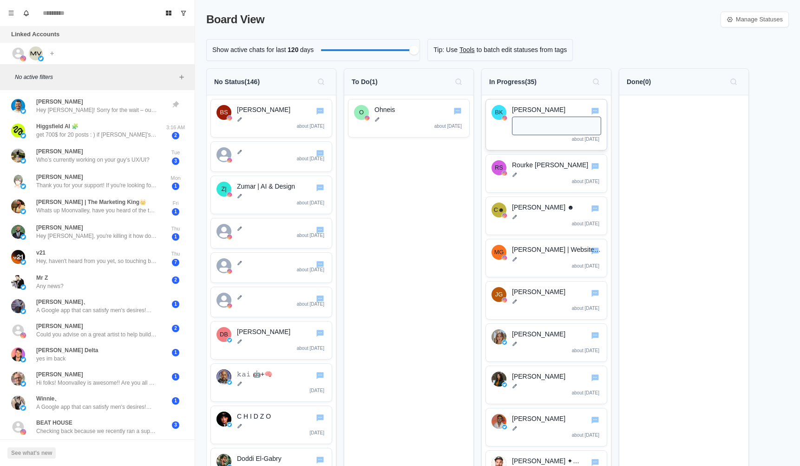
click at [557, 117] on textarea at bounding box center [556, 126] width 89 height 19
click at [555, 114] on p "[PERSON_NAME]" at bounding box center [556, 110] width 89 height 10
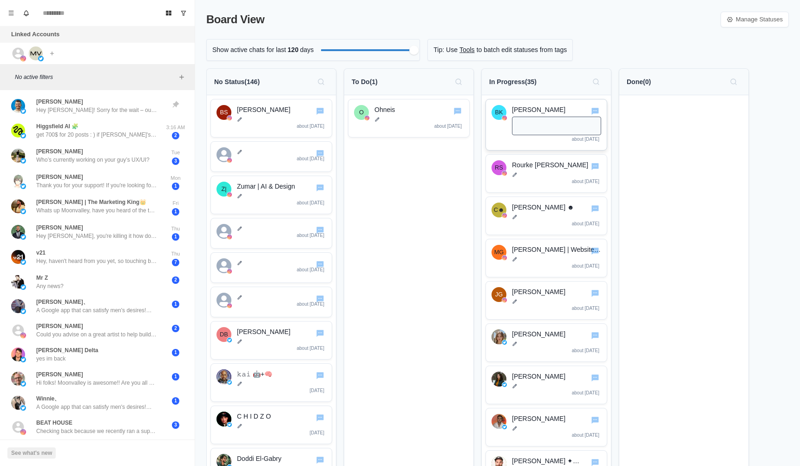
click at [534, 111] on p "[PERSON_NAME]" at bounding box center [556, 110] width 89 height 10
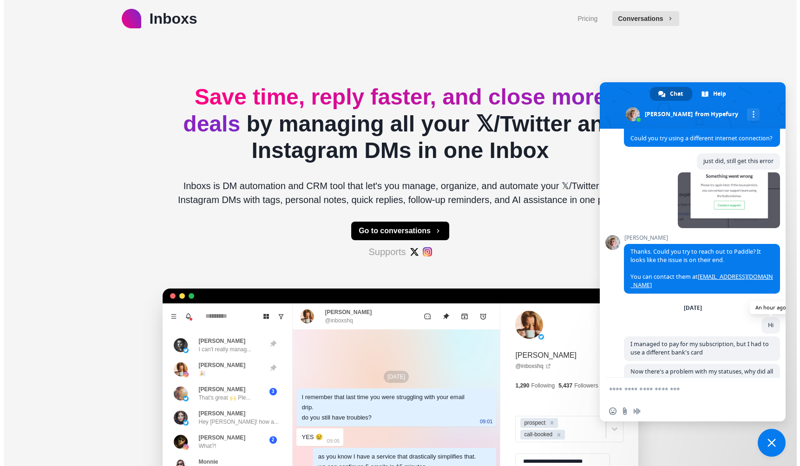
scroll to position [1606, 0]
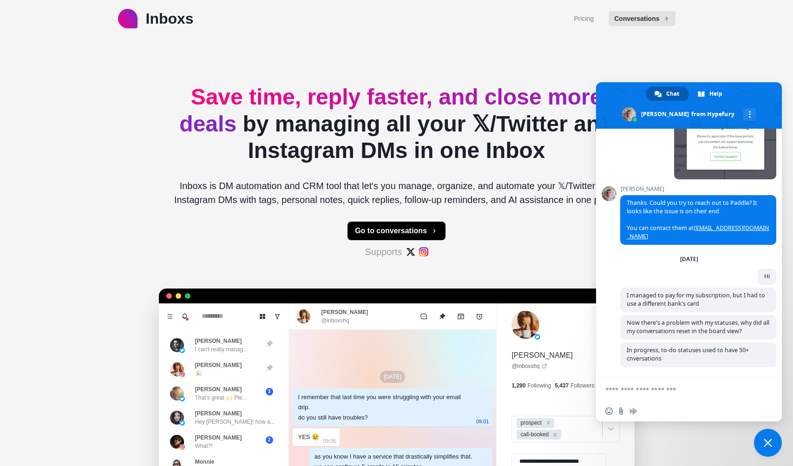
click at [652, 46] on div "Inboxs Pricing Conversations Save time, reply faster, and close more deals by m…" at bounding box center [396, 291] width 793 height 582
click at [652, 24] on button "Conversations" at bounding box center [641, 18] width 66 height 15
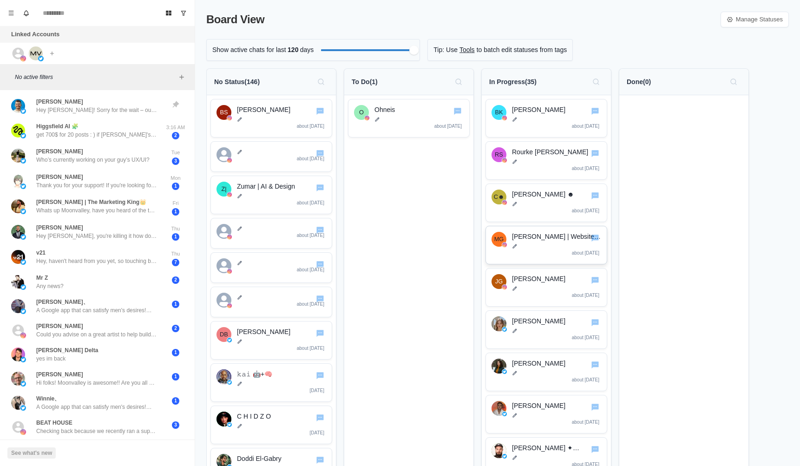
scroll to position [6, 0]
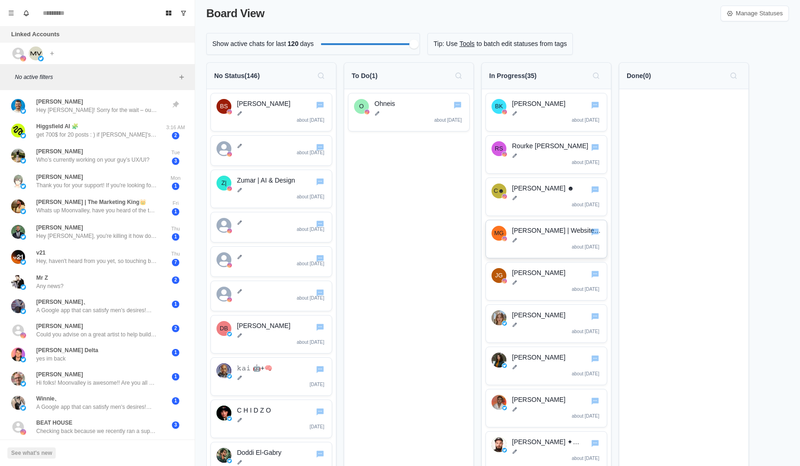
click at [542, 233] on p "[PERSON_NAME] | Websites, Brand Identity, AI" at bounding box center [556, 231] width 89 height 10
click at [494, 232] on div "MG" at bounding box center [499, 233] width 10 height 15
click at [537, 230] on p "[PERSON_NAME] | Websites, Brand Identity, AI" at bounding box center [556, 231] width 89 height 10
click at [495, 239] on div "MG" at bounding box center [499, 233] width 10 height 15
click at [506, 241] on div "[PERSON_NAME] | Websites, Brand Identity, AI about [DATE]" at bounding box center [546, 239] width 110 height 26
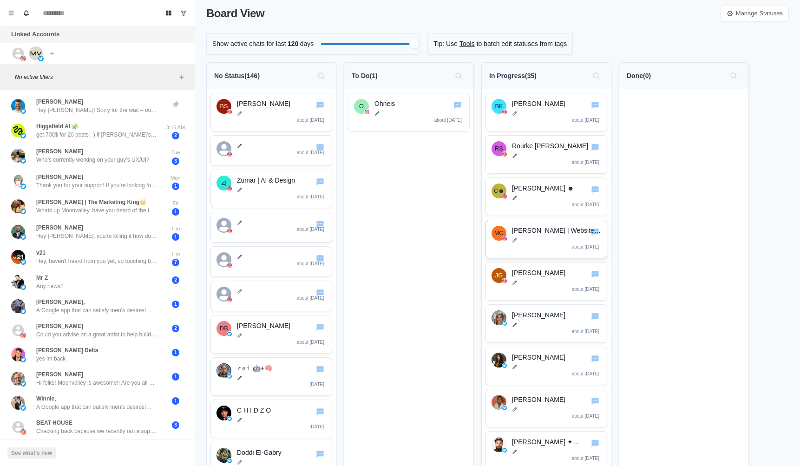
click at [578, 226] on p "[PERSON_NAME] | Websites, Brand Identity, AI" at bounding box center [556, 231] width 89 height 10
click at [578, 238] on p at bounding box center [556, 240] width 89 height 6
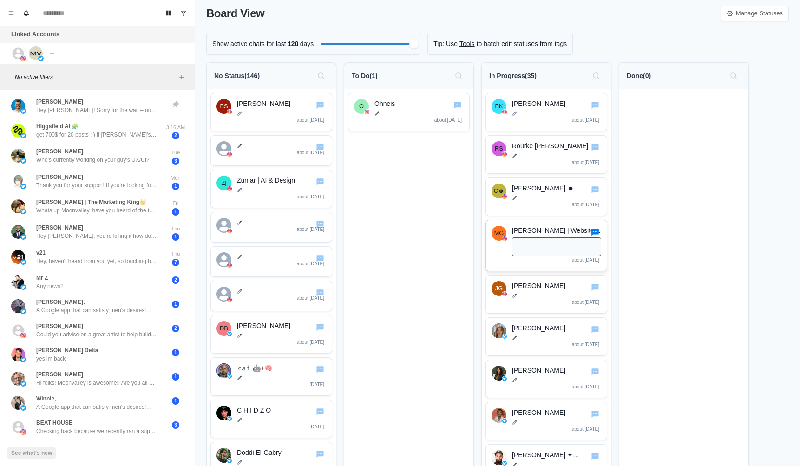
click at [597, 234] on icon "Go to chat" at bounding box center [594, 231] width 7 height 7
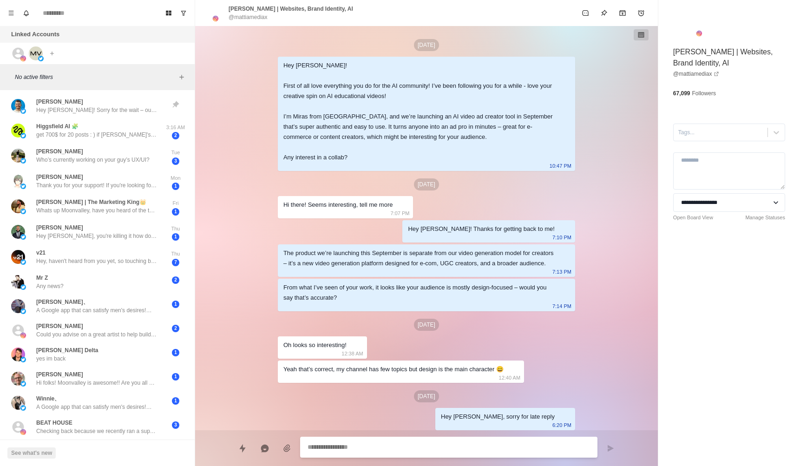
scroll to position [366, 0]
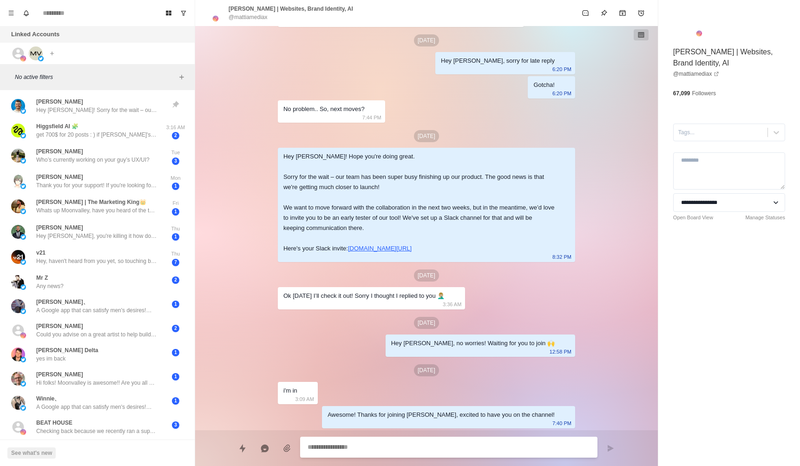
type textarea "*"
select select "**********"
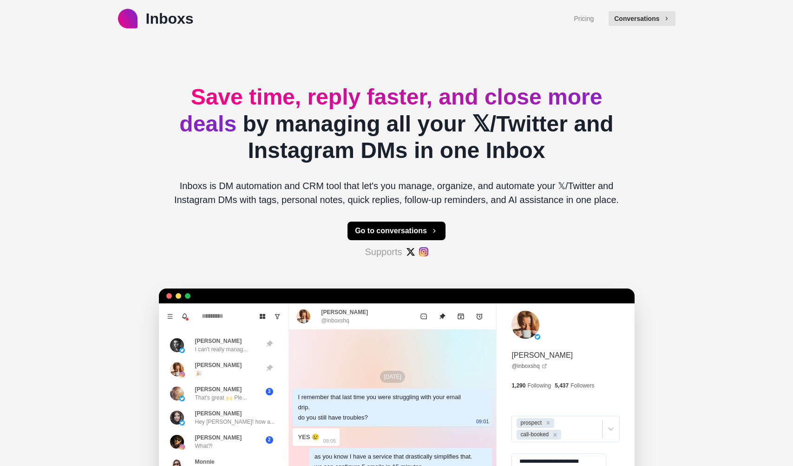
click at [606, 12] on div "Pricing Conversations" at bounding box center [623, 18] width 101 height 22
click at [629, 20] on button "Conversations" at bounding box center [641, 18] width 66 height 15
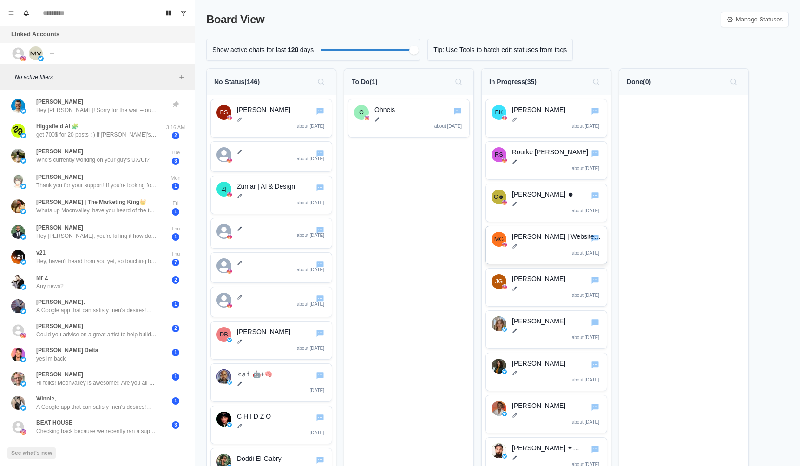
scroll to position [43, 0]
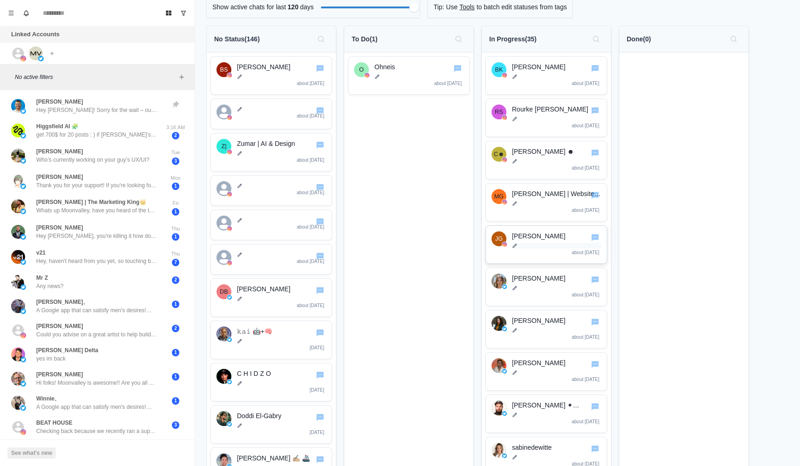
click at [535, 244] on p at bounding box center [556, 246] width 89 height 6
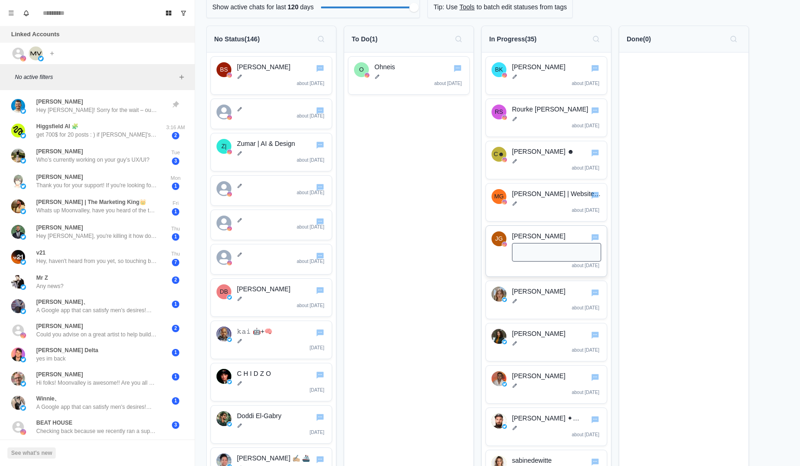
click at [535, 236] on p "[PERSON_NAME]" at bounding box center [556, 236] width 89 height 10
click at [499, 239] on div "JG" at bounding box center [498, 238] width 7 height 15
click at [547, 238] on p "[PERSON_NAME]" at bounding box center [556, 236] width 89 height 10
click at [594, 240] on icon "Go to chat" at bounding box center [595, 237] width 9 height 9
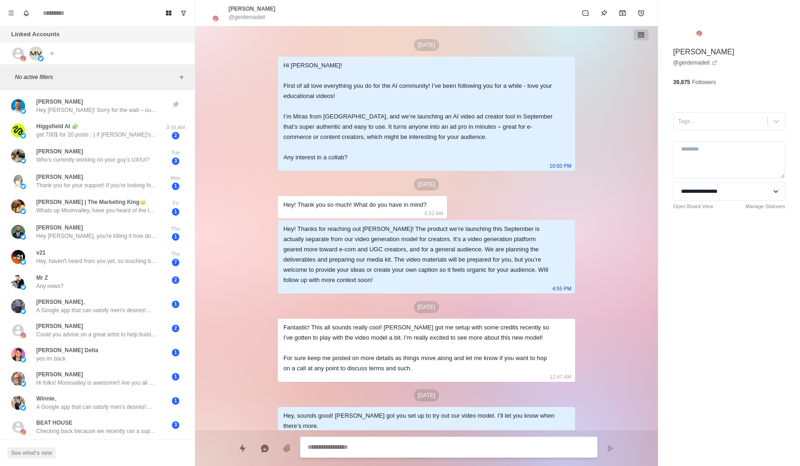
scroll to position [222, 0]
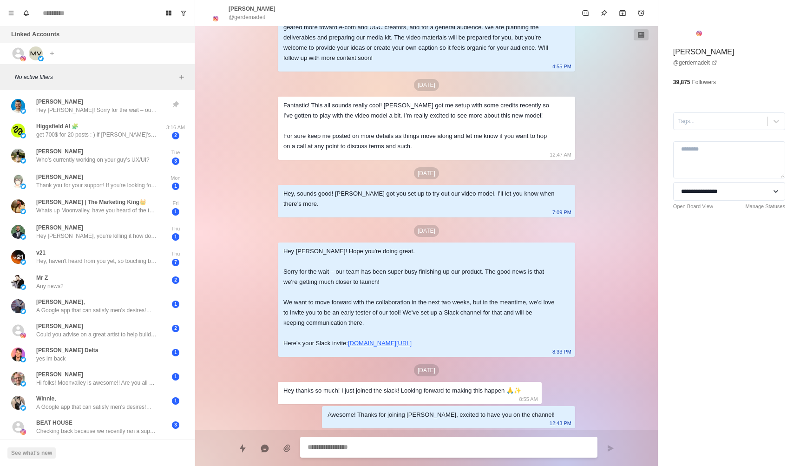
type textarea "*"
select select "**********"
click at [652, 64] on link "@ gerdemadeit" at bounding box center [695, 63] width 44 height 8
click at [50, 10] on input at bounding box center [97, 13] width 120 height 15
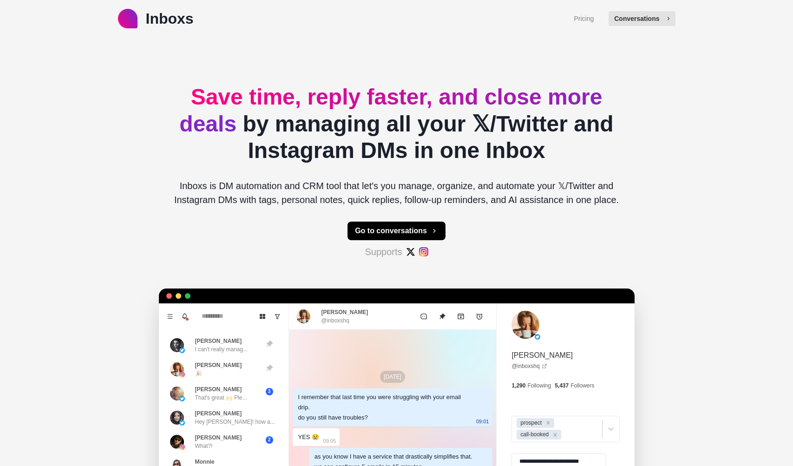
click at [645, 14] on button "Conversations" at bounding box center [641, 18] width 66 height 15
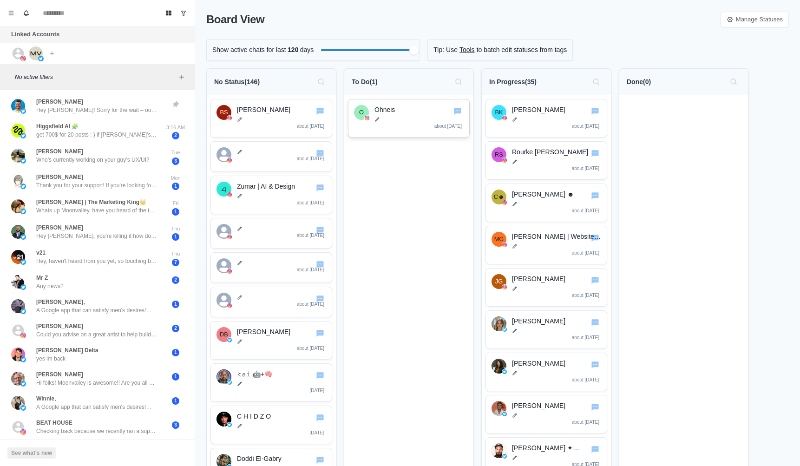
click at [360, 118] on div "O" at bounding box center [361, 112] width 5 height 15
click at [454, 112] on icon "Go to chat" at bounding box center [457, 111] width 7 height 7
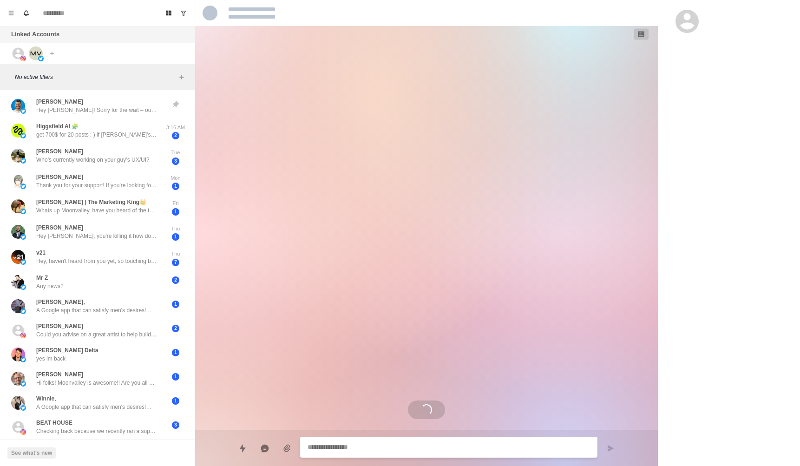
scroll to position [205, 0]
type textarea "*"
select select "**********"
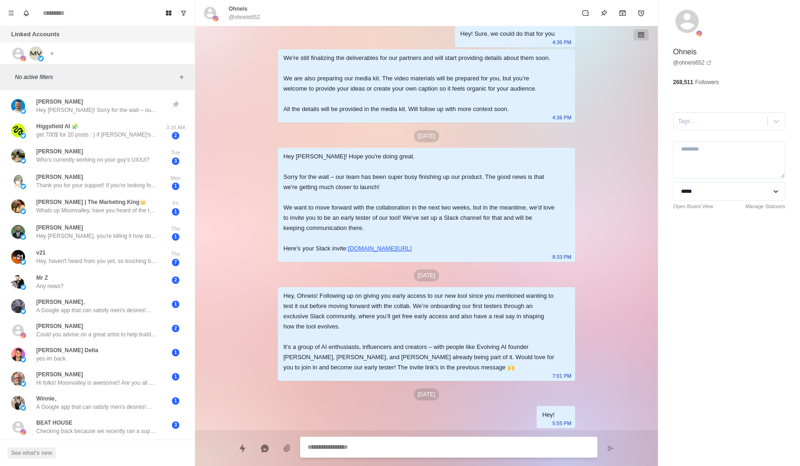
click at [652, 63] on div "**********" at bounding box center [729, 125] width 142 height 251
copy link "@ ohneis652"
click at [160, 13] on div "Board View Tools Archived Chats Mark many as read Keyboard shortcuts Team Setti…" at bounding box center [97, 13] width 195 height 26
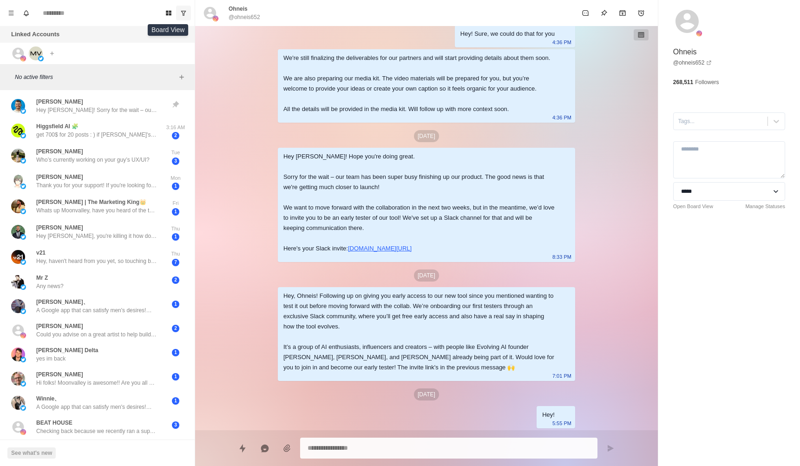
click at [176, 7] on button "Show unread conversations" at bounding box center [183, 13] width 15 height 15
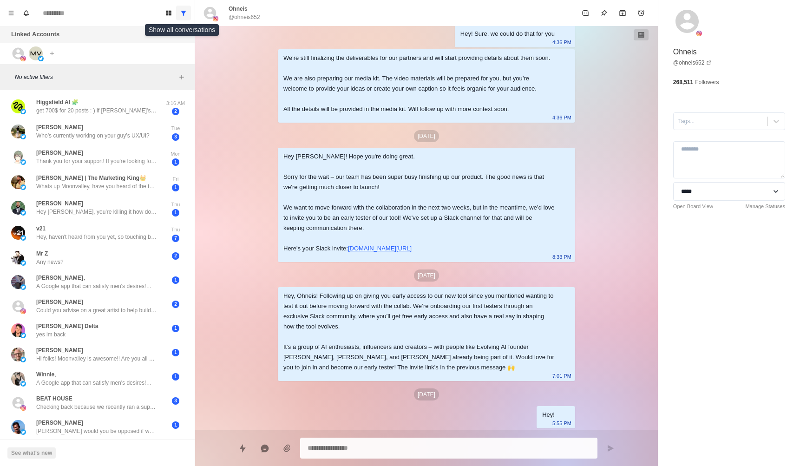
click at [180, 10] on icon "Show all conversations" at bounding box center [183, 13] width 7 height 7
type textarea "*"
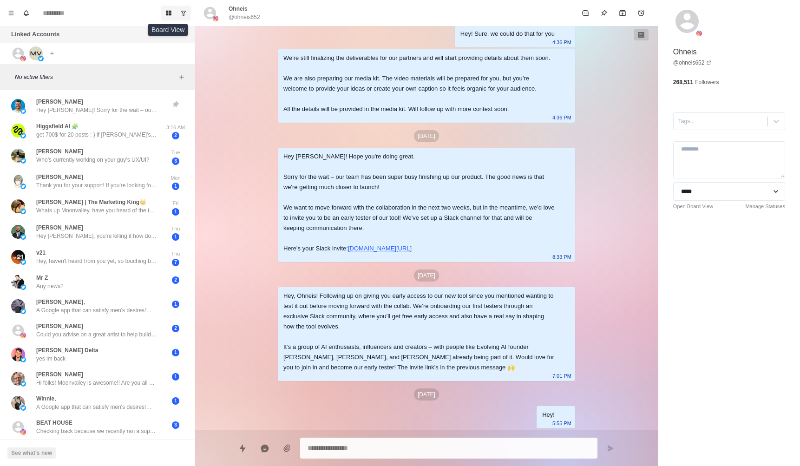
click at [171, 12] on icon "Board View" at bounding box center [169, 13] width 6 height 5
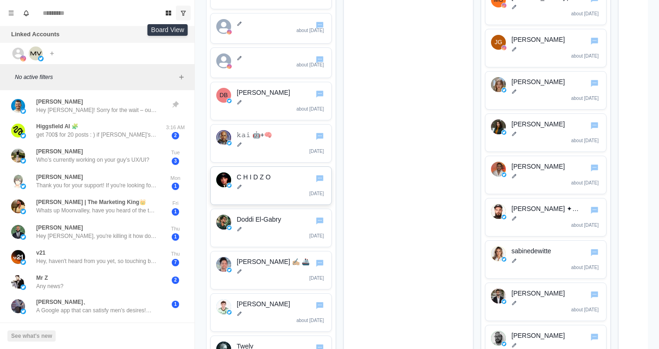
scroll to position [239, 0]
